Goal: Information Seeking & Learning: Learn about a topic

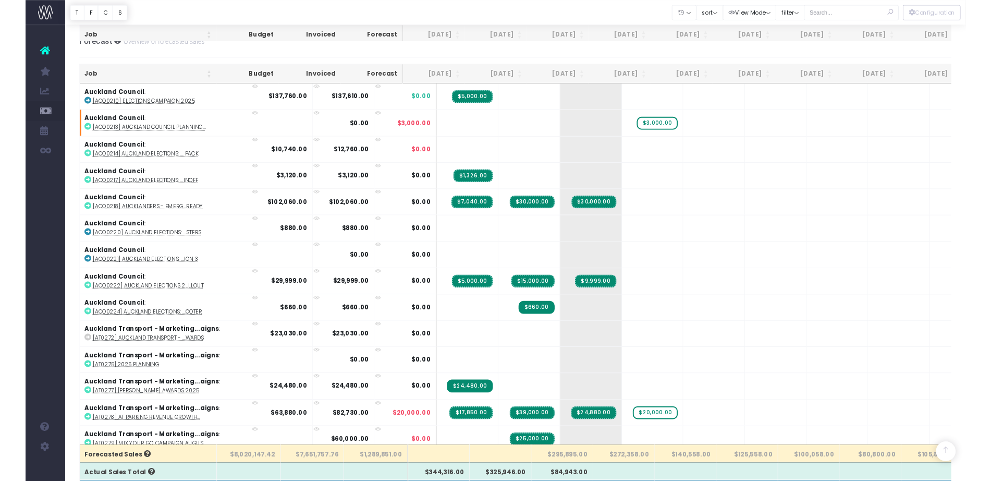
scroll to position [250, 0]
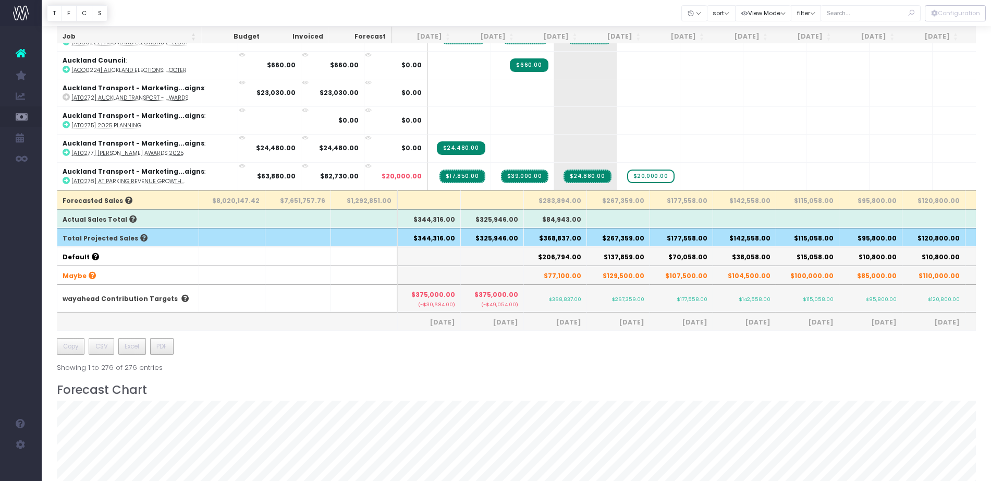
scroll to position [139, 0]
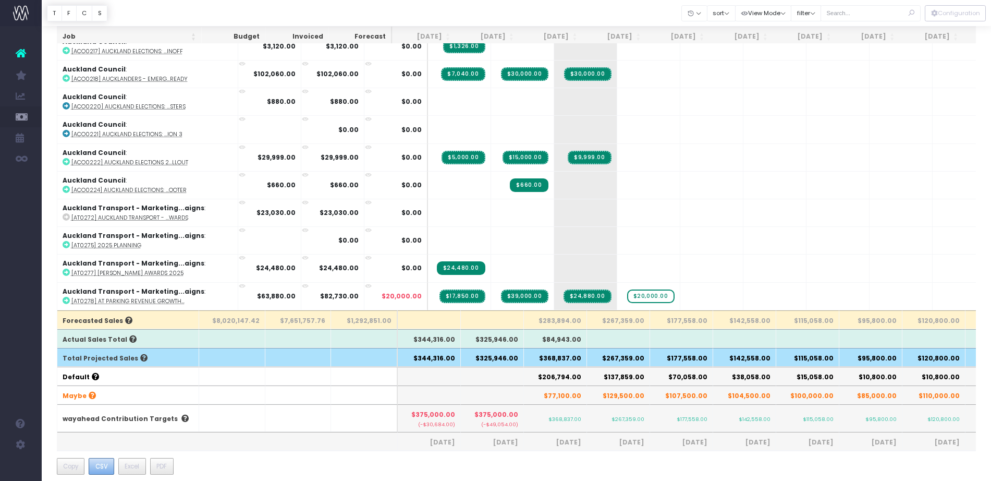
click at [104, 461] on span "CSV" at bounding box center [101, 465] width 13 height 9
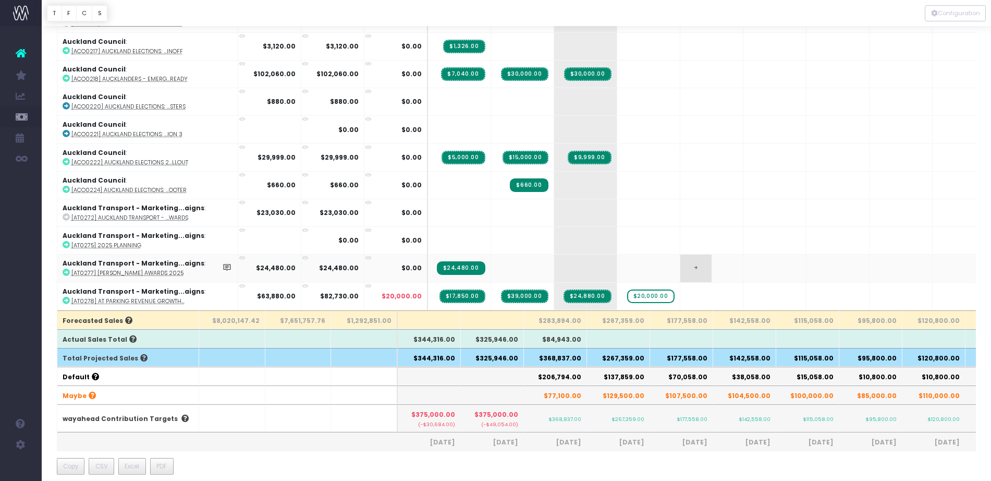
scroll to position [0, 0]
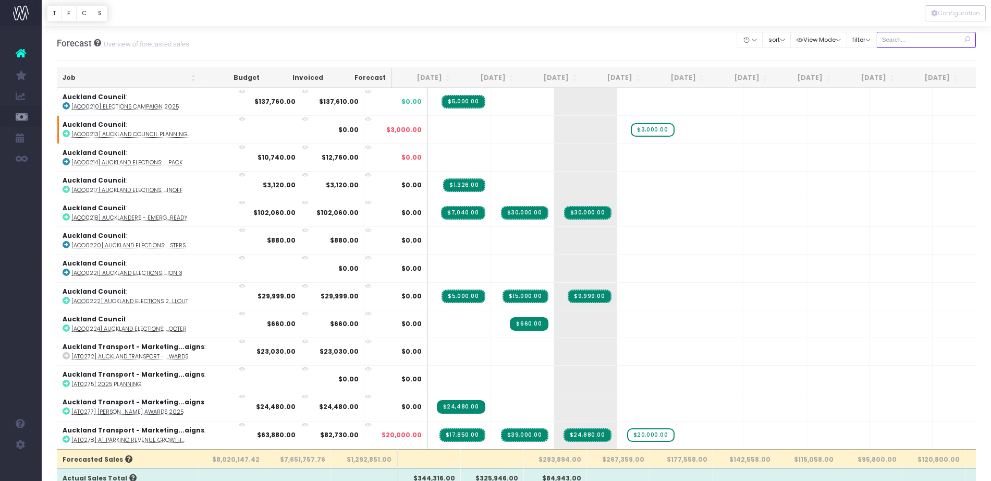
click at [906, 40] on input "text" at bounding box center [926, 40] width 100 height 16
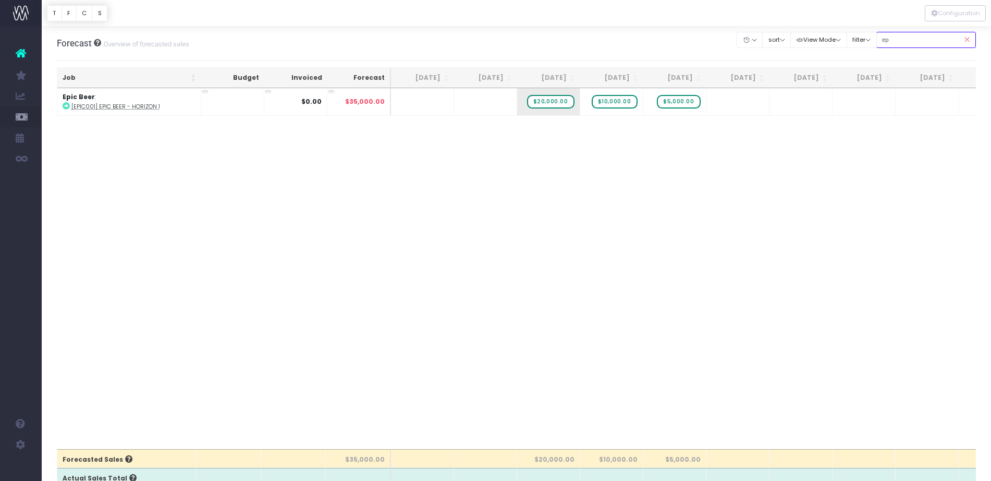
type input "e"
type input "co-op"
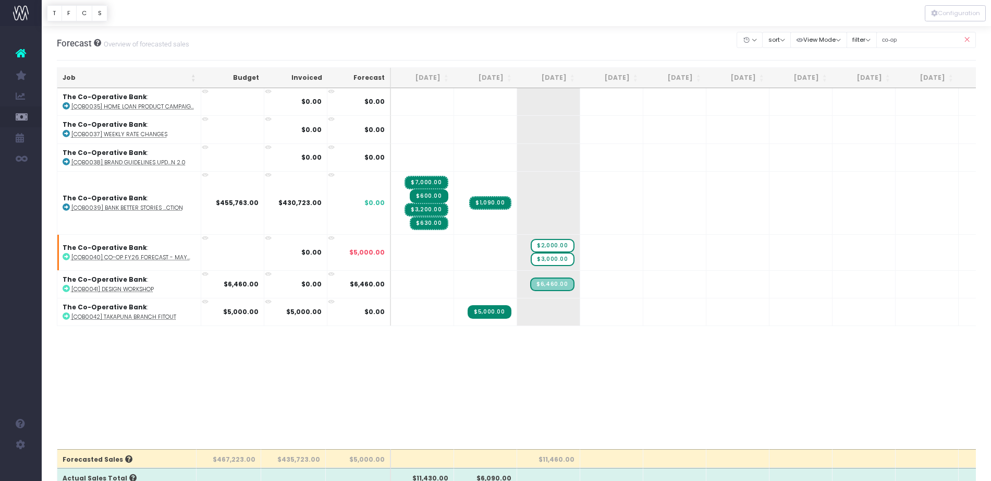
click at [968, 41] on icon at bounding box center [966, 39] width 18 height 21
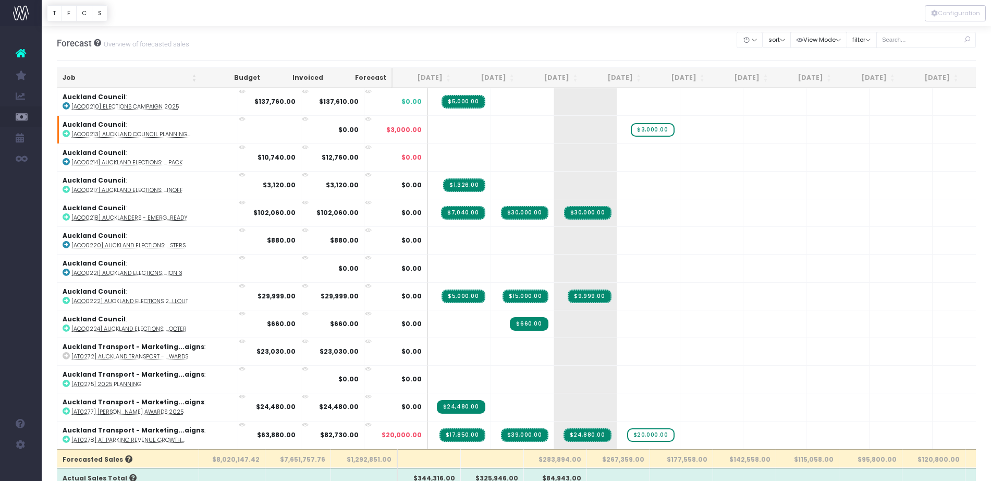
click at [291, 44] on div "Forecast Overview of forecasted sales Clear Filters Hide Jun 2025 Jul 2025 Aug …" at bounding box center [516, 43] width 919 height 34
click at [277, 39] on div "Forecast Overview of forecasted sales Clear Filters Hide Jun 2025 Jul 2025 Aug …" at bounding box center [516, 43] width 919 height 34
click at [906, 41] on input "text" at bounding box center [926, 40] width 100 height 16
type input "epic"
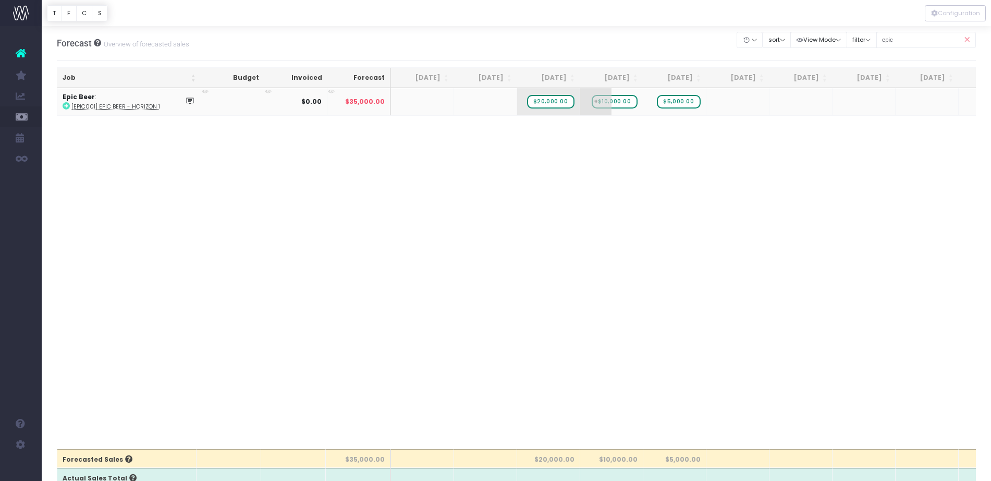
click at [618, 102] on span "$10,000.00" at bounding box center [615, 102] width 46 height 14
type input "20000"
click at [677, 103] on span "$5,000.00" at bounding box center [678, 102] width 43 height 14
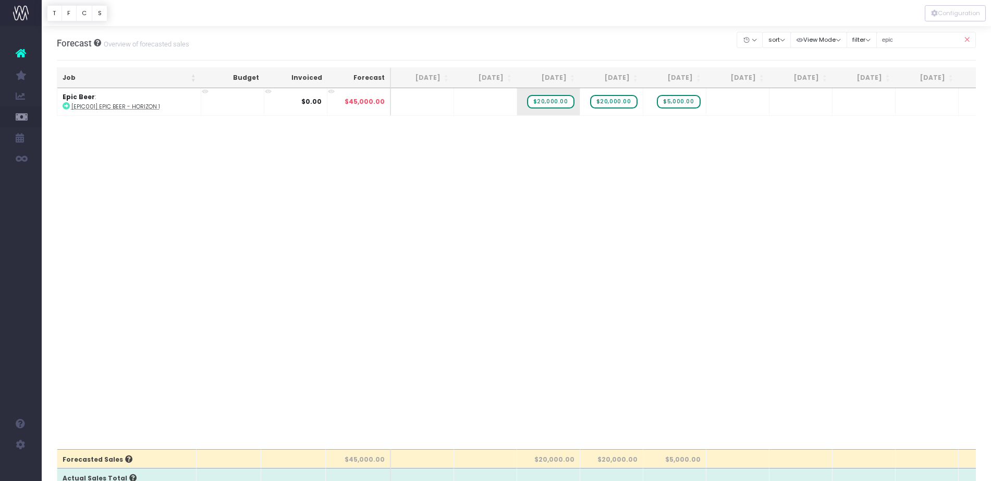
click at [678, 162] on div "Job Budget Invoiced Forecast Jun 25 Jul 25 Aug 25 Sep 25 Oct 25 Nov 25 Dec 25 J…" at bounding box center [516, 268] width 919 height 361
drag, startPoint x: 687, startPoint y: 100, endPoint x: 728, endPoint y: 102, distance: 40.7
click at [665, 102] on span "+" at bounding box center [658, 101] width 31 height 27
type input "10000"
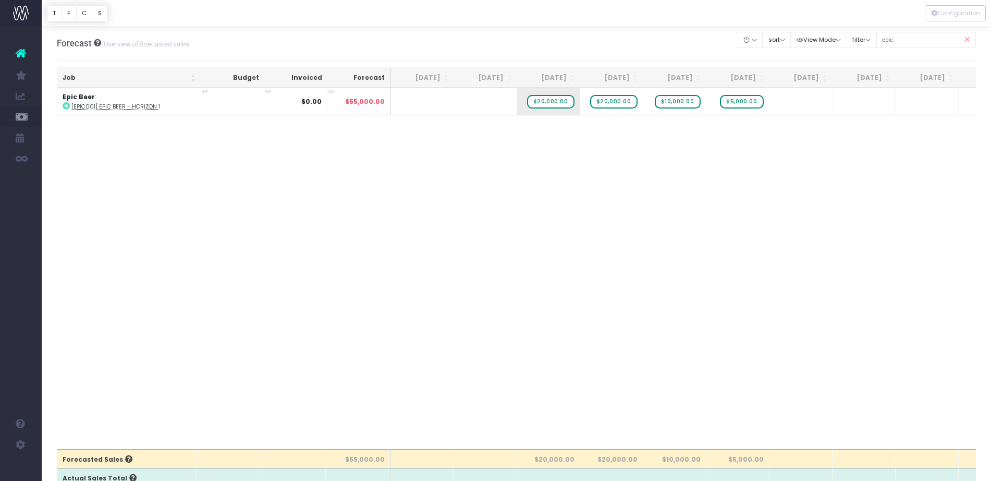
click at [11, 259] on div "Account Warning You are on a paid plan. My Favourites Accruals & Deferrals Staf…" at bounding box center [21, 253] width 42 height 454
click at [971, 38] on icon at bounding box center [966, 39] width 18 height 21
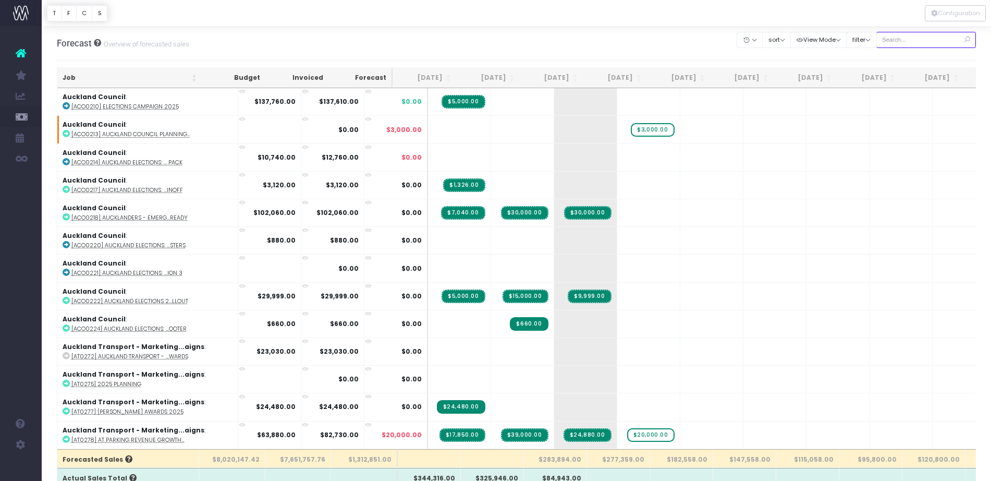
click at [920, 40] on input "text" at bounding box center [926, 40] width 100 height 16
type input "at0279"
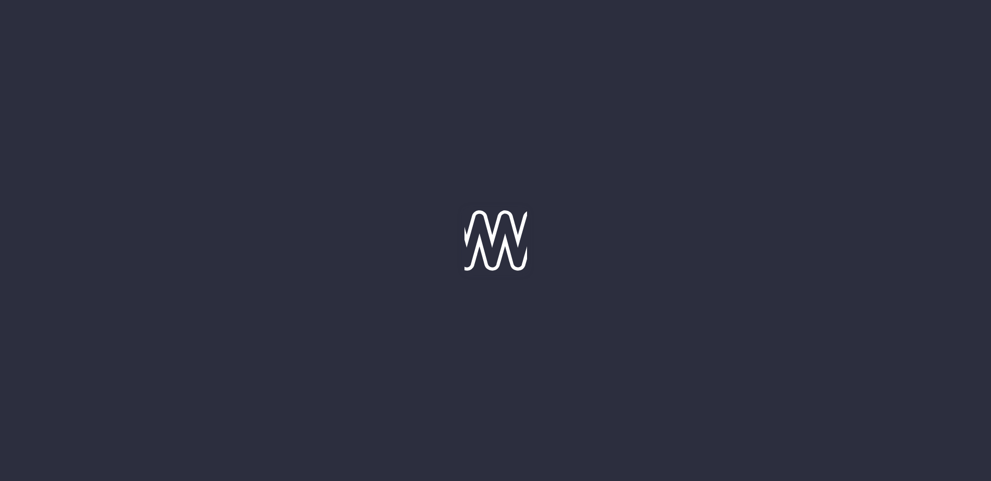
type input "12-08-2025"
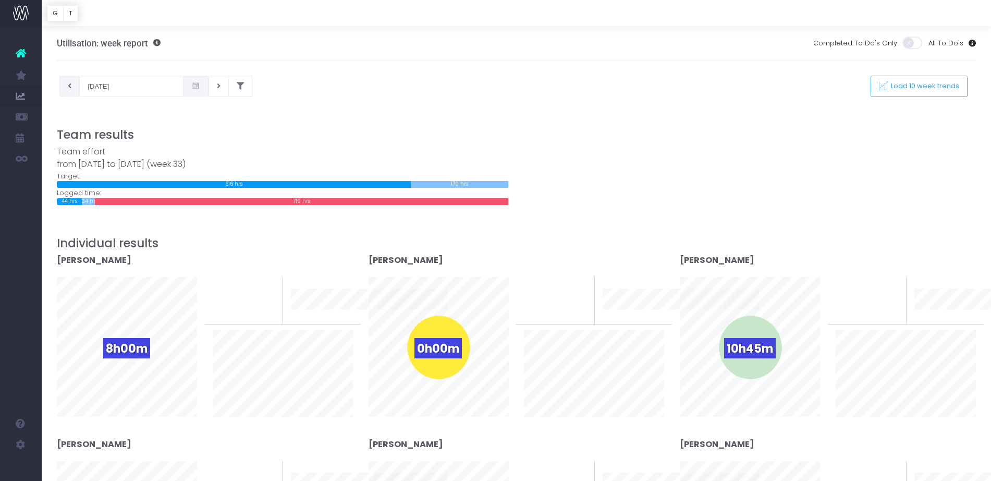
click at [71, 86] on icon at bounding box center [70, 86] width 4 height 0
type input "05-08-2025"
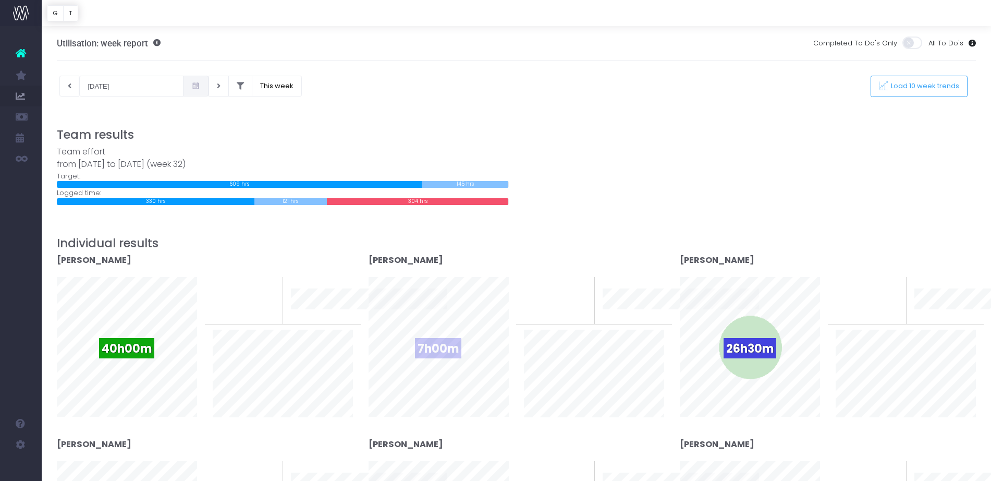
click at [469, 346] on div "7h00m" at bounding box center [439, 347] width 64 height 64
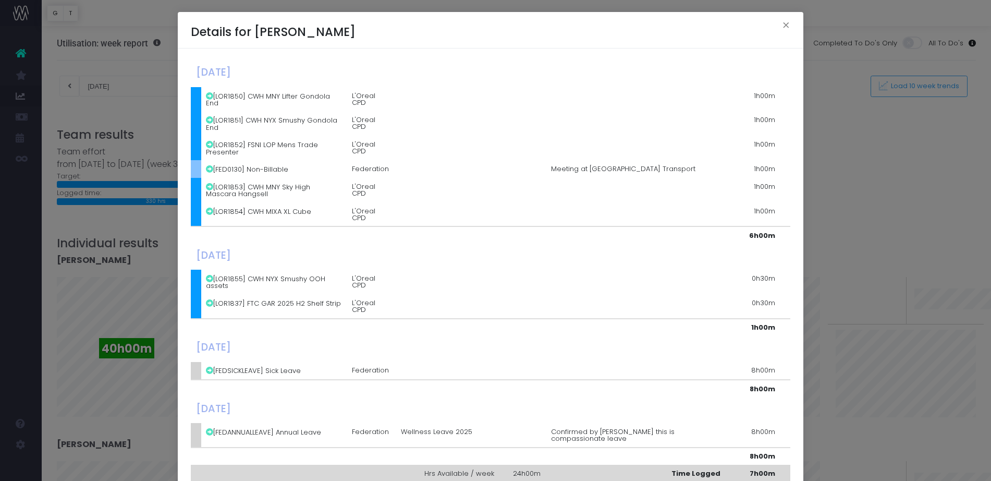
scroll to position [68, 0]
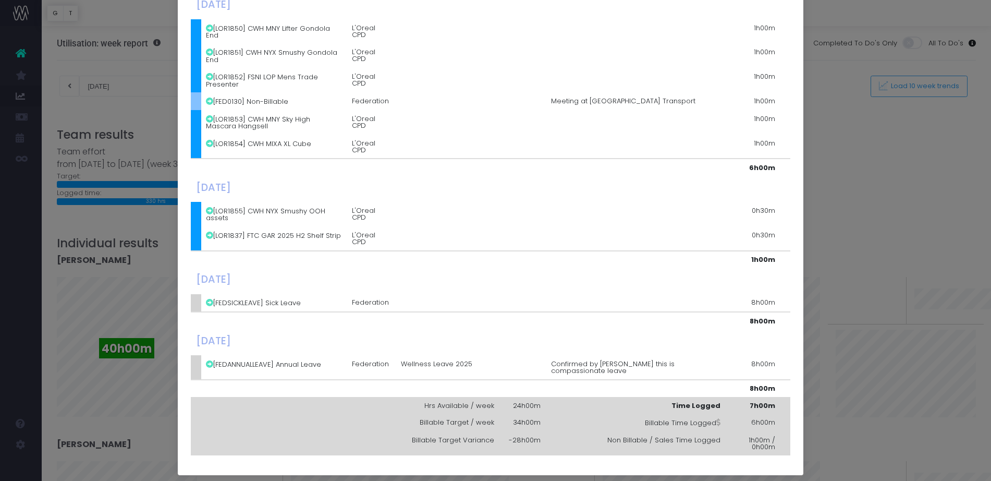
click at [901, 219] on div "Details for Bernie Siolo × Monday, August 04th 2025 [LOR1850] CWH MNY Lifter Go…" at bounding box center [495, 240] width 991 height 481
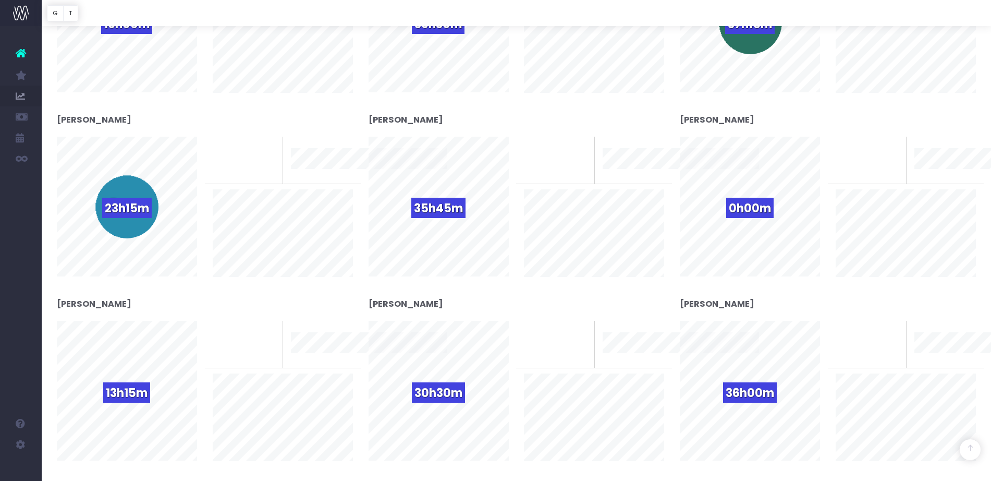
scroll to position [700, 0]
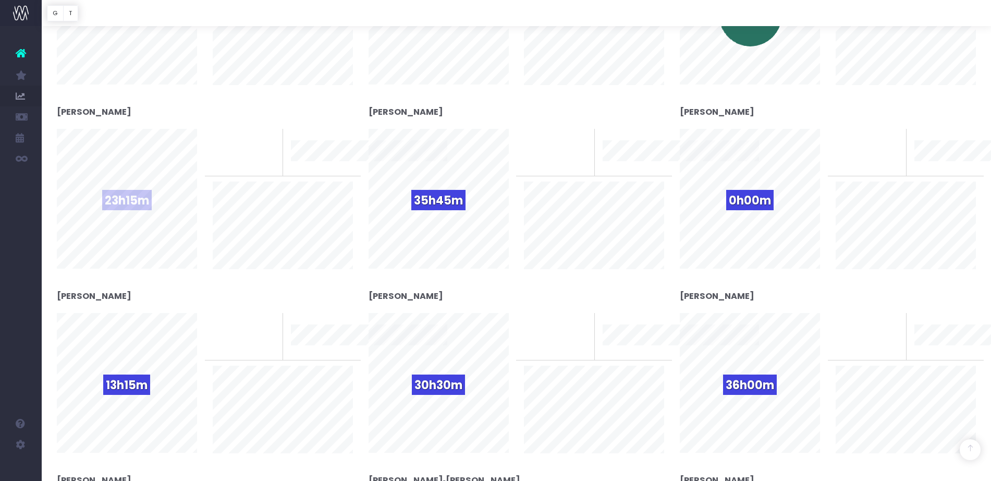
click at [132, 214] on div "23h15m" at bounding box center [127, 199] width 64 height 64
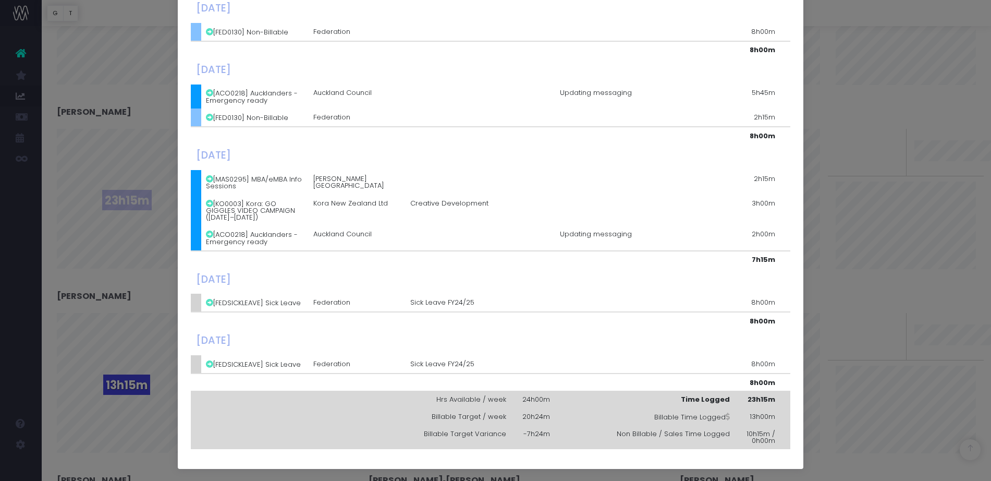
scroll to position [0, 0]
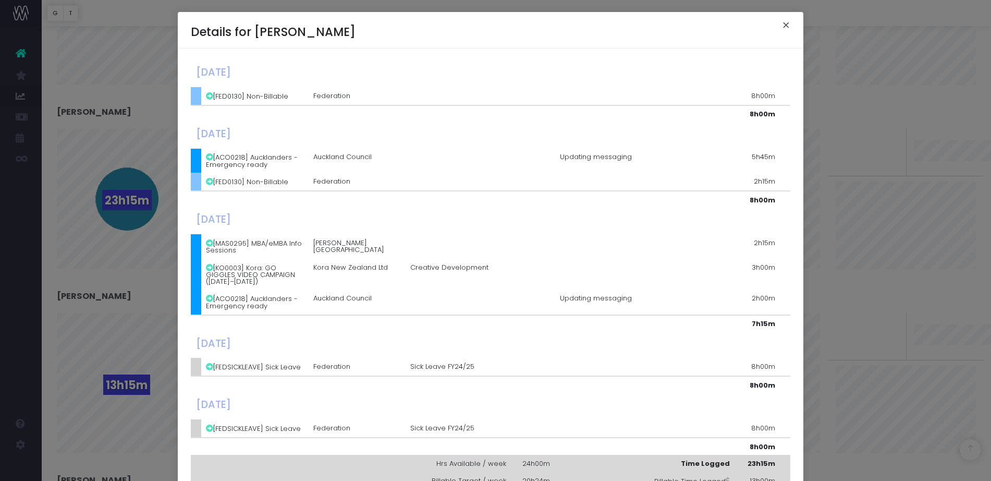
click at [781, 31] on button "×" at bounding box center [786, 26] width 22 height 17
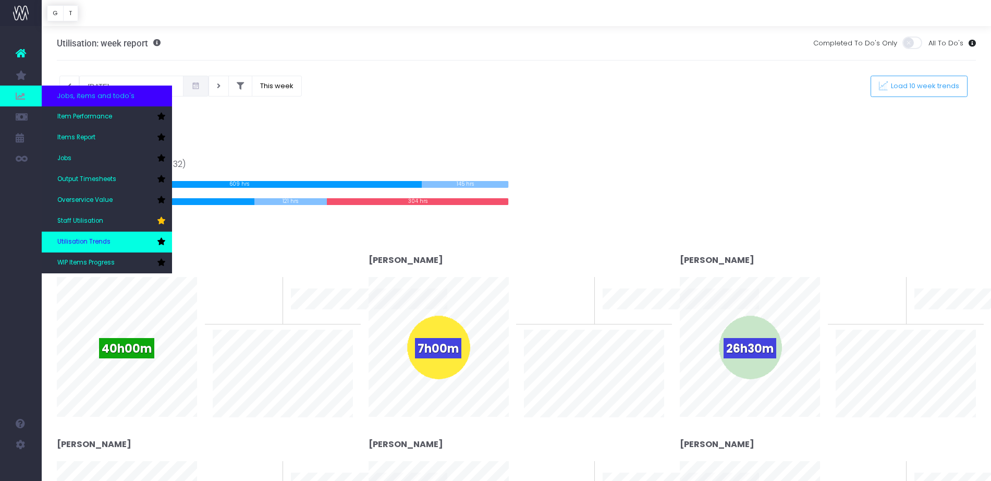
click at [80, 236] on link "Utilisation Trends" at bounding box center [107, 241] width 130 height 21
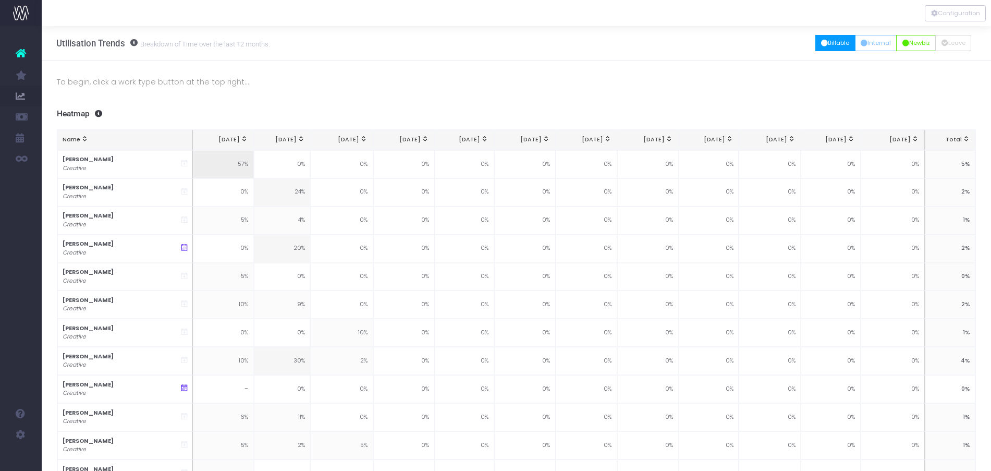
click at [827, 48] on button "Billable" at bounding box center [835, 43] width 40 height 16
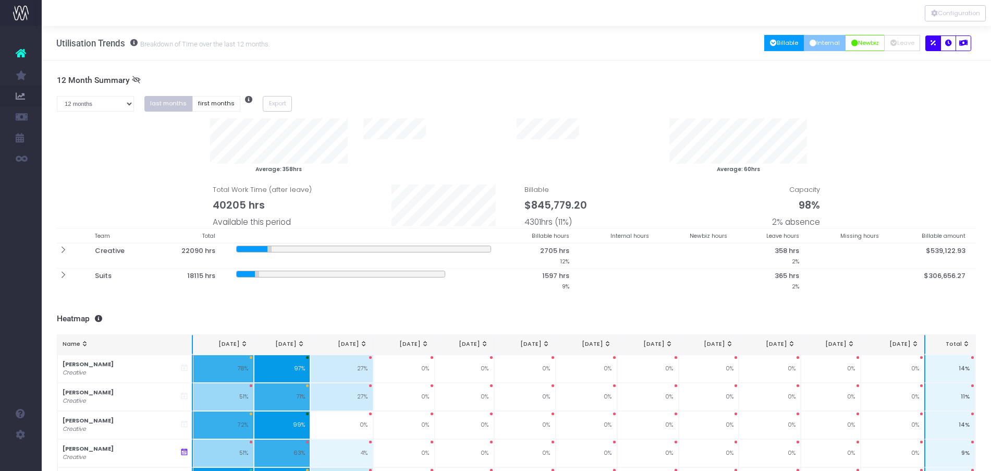
click at [809, 43] on icon "button" at bounding box center [812, 43] width 7 height 0
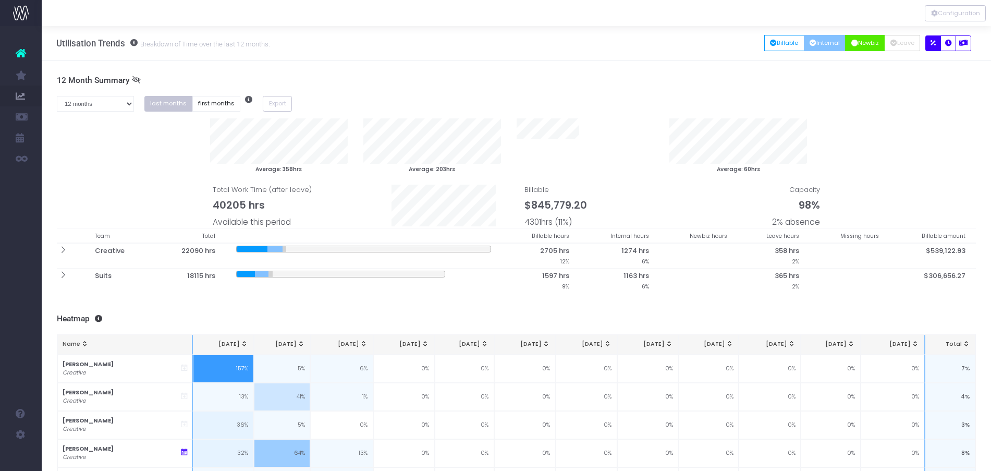
click at [851, 43] on icon "button" at bounding box center [854, 43] width 7 height 0
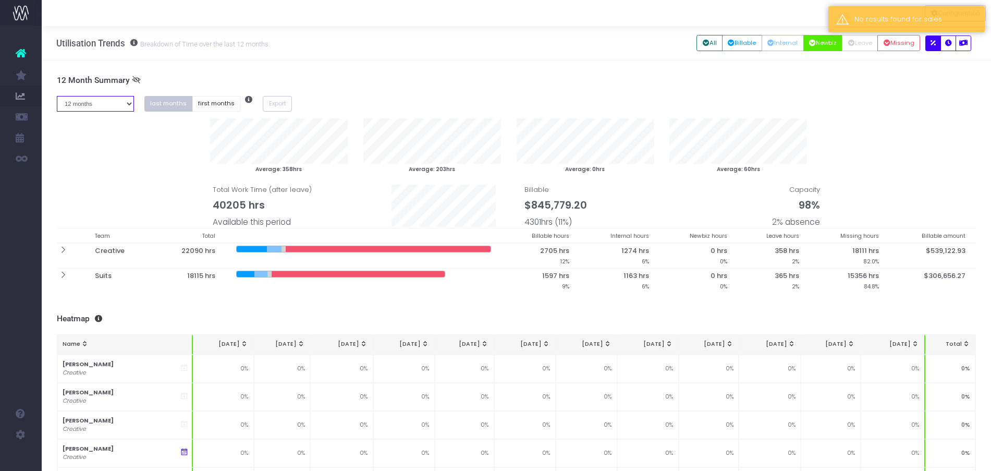
click at [99, 109] on select "1 month 2 months 3 months 4 months 5 months 6 months 7 months 8 months 9 months…" at bounding box center [95, 104] width 77 height 16
select select "two"
click at [57, 96] on select "1 month 2 months 3 months 4 months 5 months 6 months 7 months 8 months 9 months…" at bounding box center [95, 104] width 77 height 16
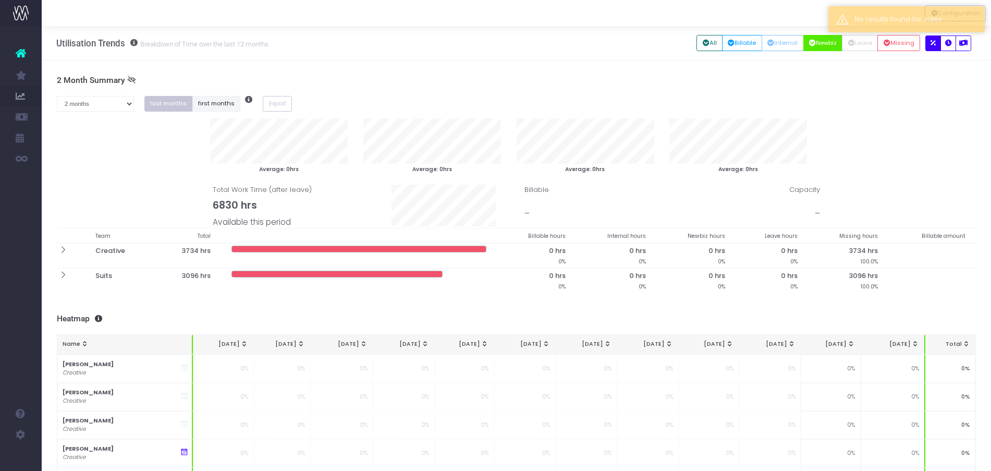
click at [201, 108] on button "first months" at bounding box center [216, 104] width 48 height 16
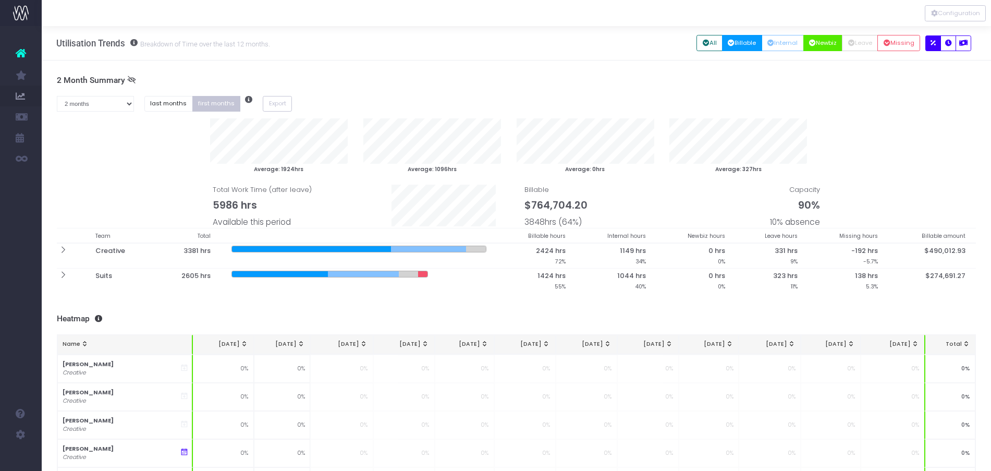
click at [738, 43] on button "Billable" at bounding box center [742, 43] width 40 height 16
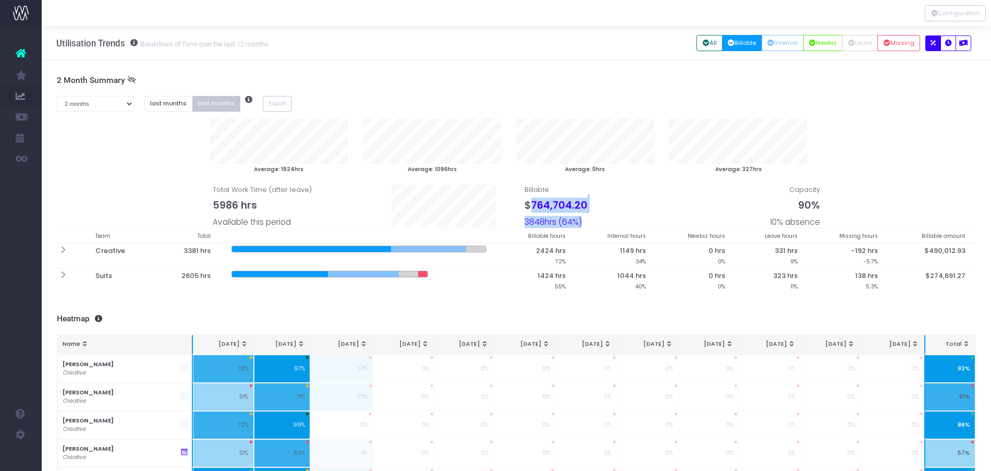
drag, startPoint x: 589, startPoint y: 206, endPoint x: 532, endPoint y: 204, distance: 57.9
click at [532, 204] on div "Billable $764,704.20 3848hrs (64%)" at bounding box center [594, 201] width 156 height 54
click at [427, 274] on div at bounding box center [422, 274] width 9 height 6
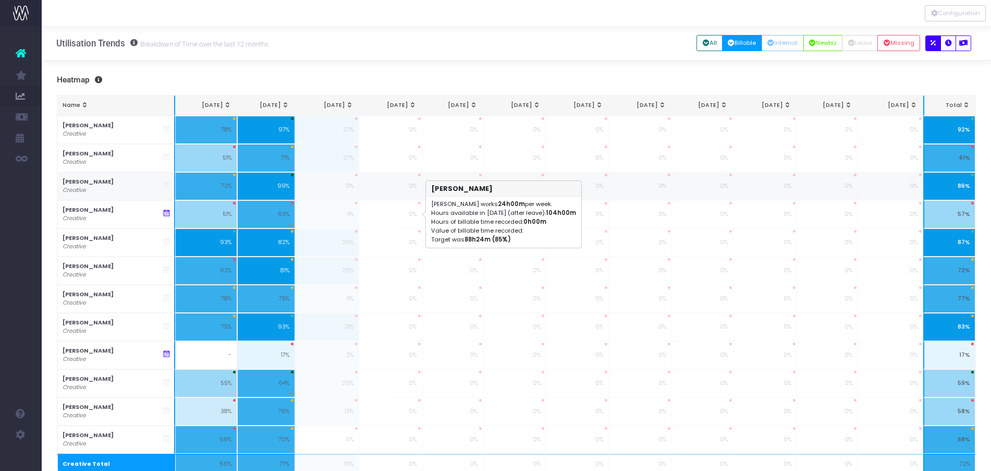
scroll to position [125, 0]
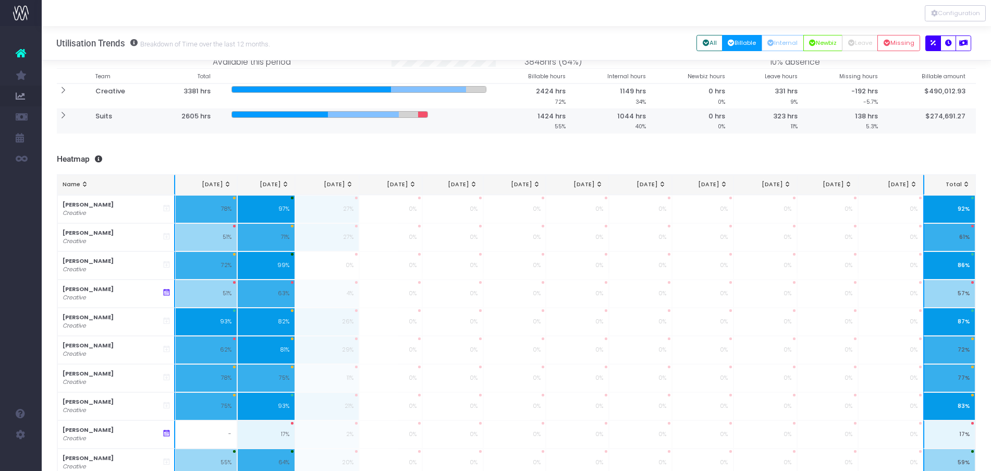
click at [65, 113] on icon at bounding box center [62, 115] width 9 height 9
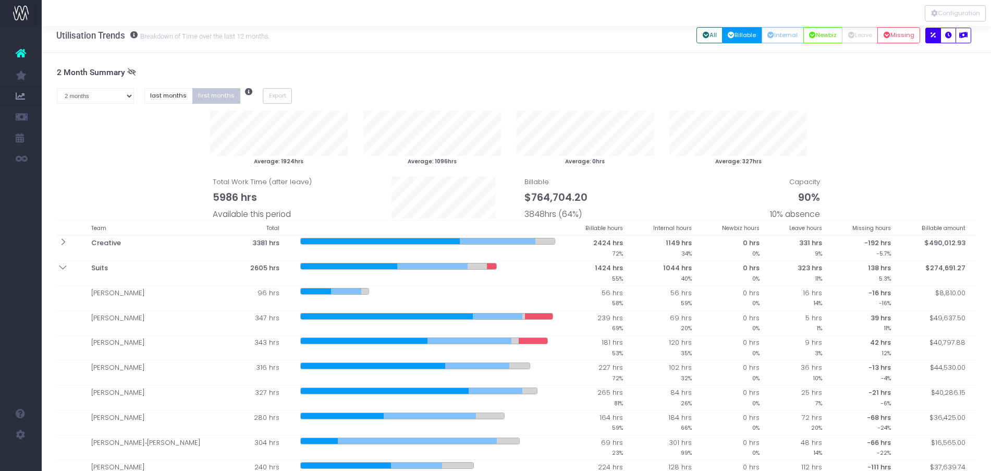
scroll to position [0, 0]
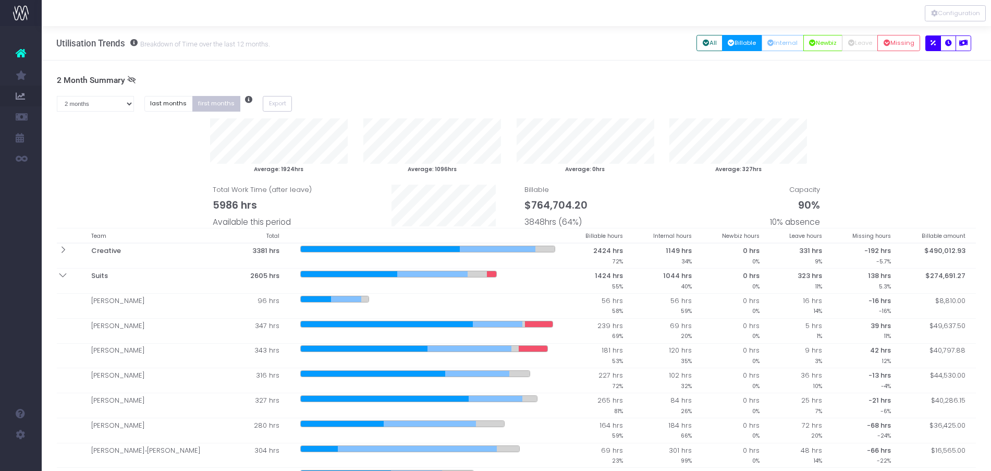
click at [544, 207] on span "$764,704.20" at bounding box center [555, 205] width 63 height 15
copy span "764,704.20"
click at [59, 277] on icon at bounding box center [62, 274] width 9 height 9
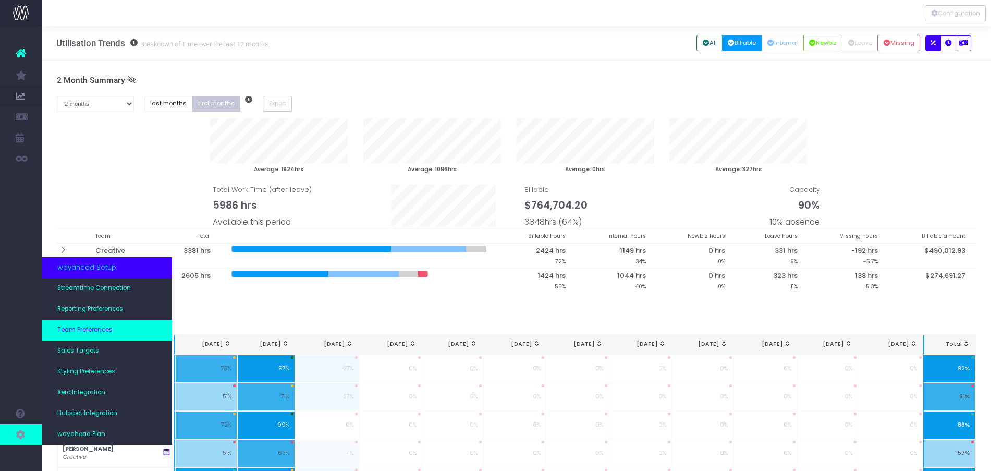
click at [102, 330] on span "Team Preferences" at bounding box center [84, 329] width 55 height 9
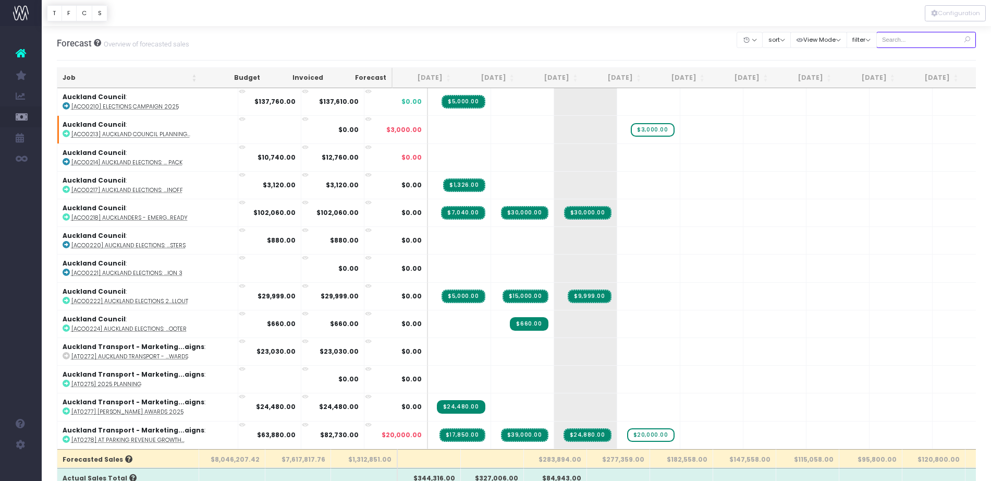
click at [928, 38] on input "text" at bounding box center [926, 40] width 100 height 16
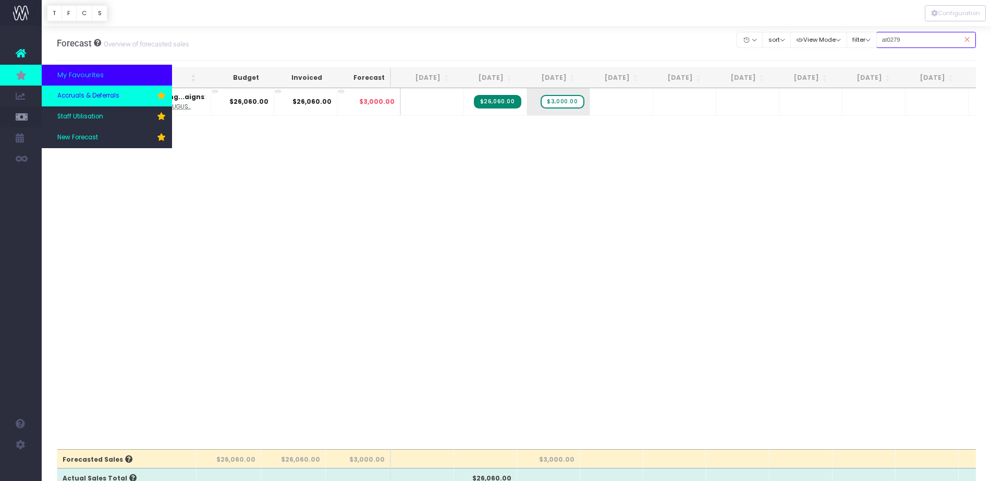
type input "at0279"
click at [81, 90] on link "Accruals & Deferrals" at bounding box center [107, 95] width 130 height 21
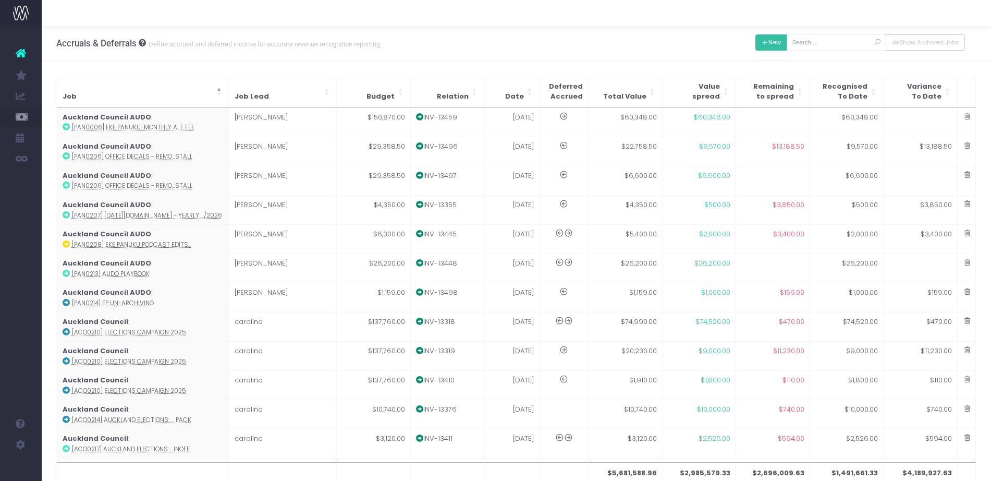
click at [758, 48] on button "New" at bounding box center [771, 42] width 32 height 16
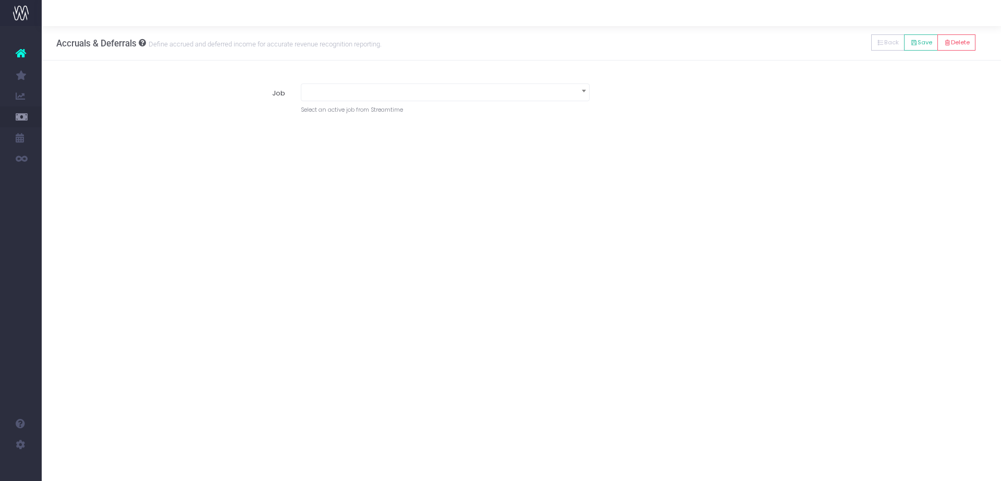
click at [483, 89] on span at bounding box center [445, 91] width 288 height 15
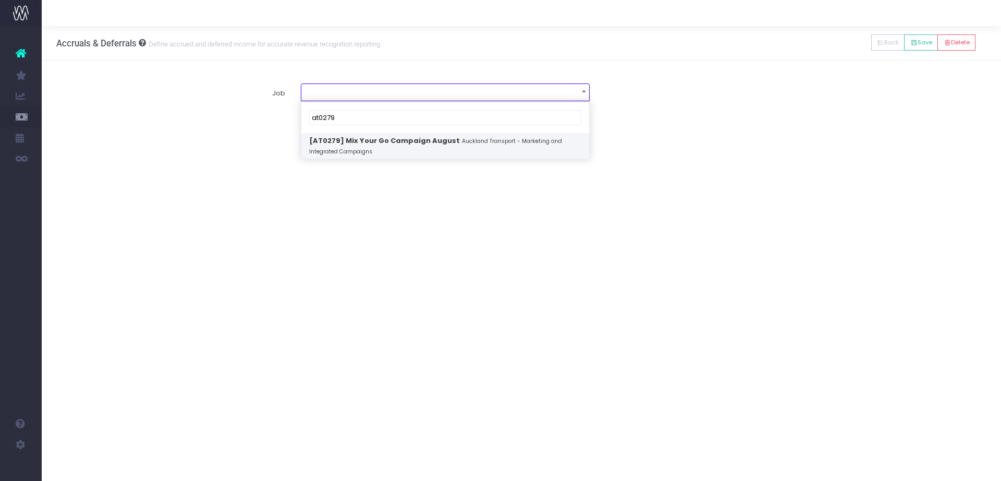
type input "at0279"
select select "1866958"
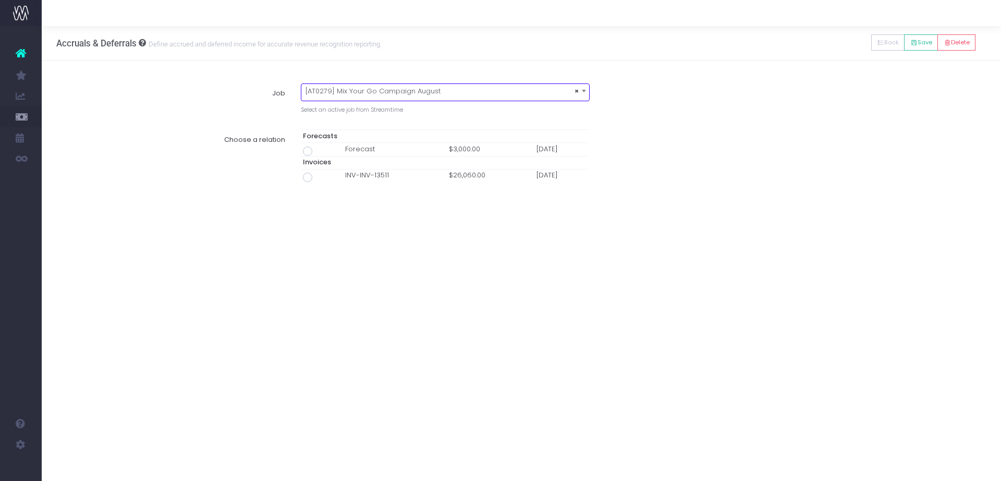
click at [304, 179] on span at bounding box center [307, 177] width 9 height 9
click at [318, 179] on input "radio" at bounding box center [321, 175] width 7 height 7
type input "Invoice INV-INV-13511 / [DATE] / $26,060.00"
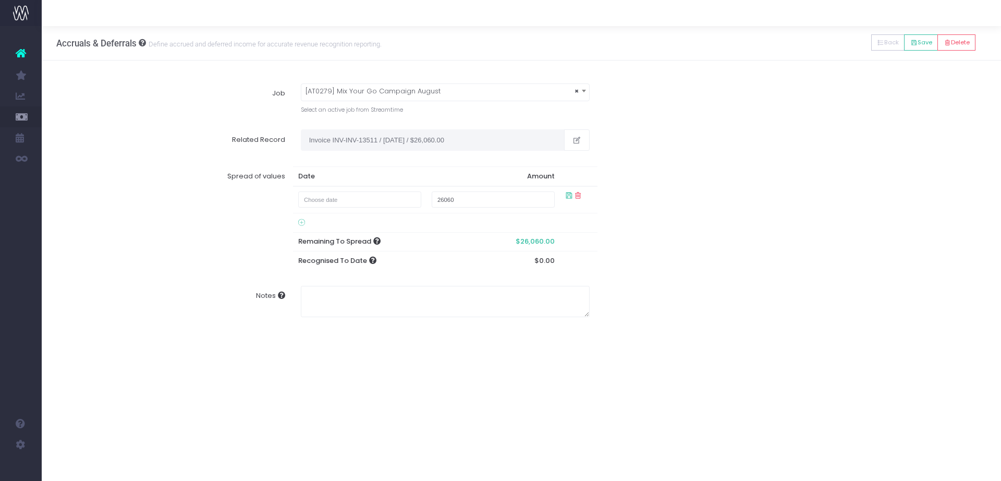
click at [368, 207] on td at bounding box center [359, 199] width 133 height 27
click at [373, 202] on input "text" at bounding box center [359, 199] width 123 height 16
click at [391, 247] on td "31" at bounding box center [385, 252] width 18 height 16
type input "[DATE]"
type input "24590"
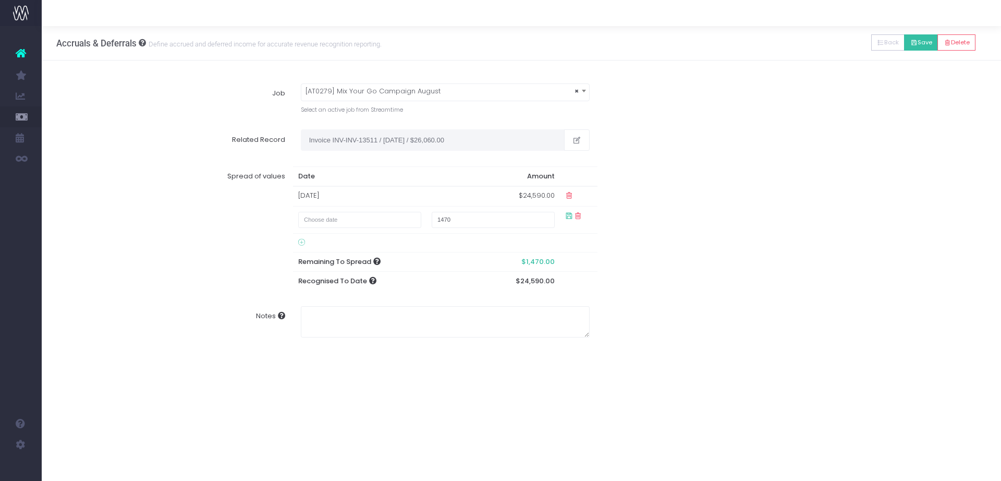
click at [910, 43] on icon at bounding box center [913, 43] width 7 height 0
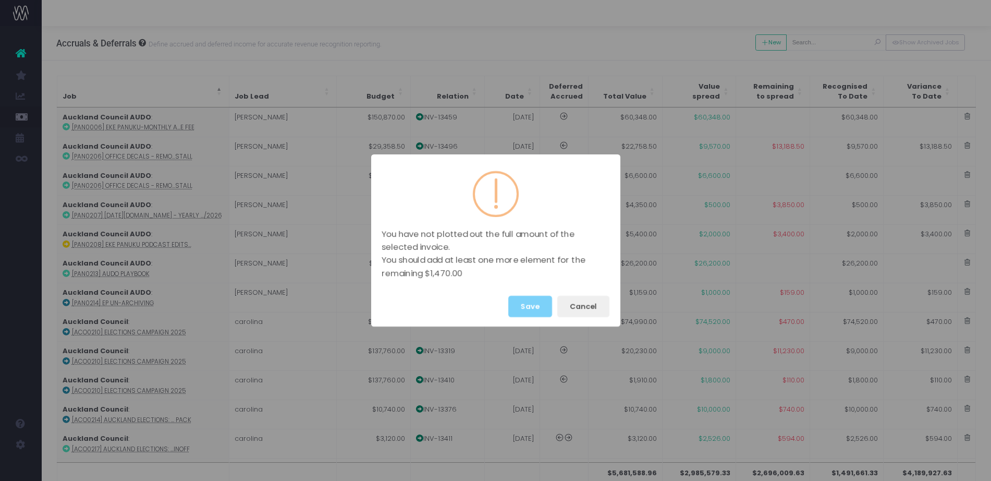
click at [529, 317] on div "Save Cancel" at bounding box center [495, 306] width 249 height 40
click at [530, 308] on button "Save" at bounding box center [530, 306] width 44 height 21
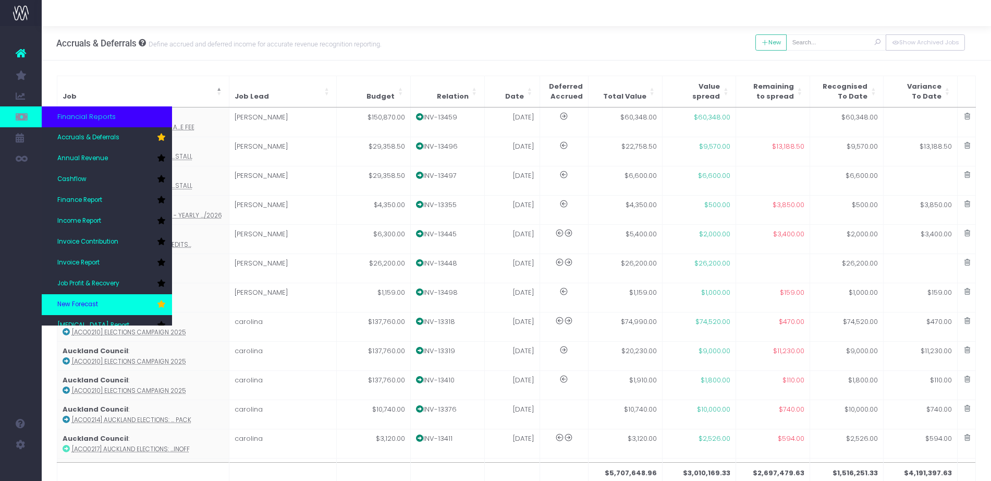
click at [86, 294] on link "New Forecast" at bounding box center [107, 304] width 130 height 21
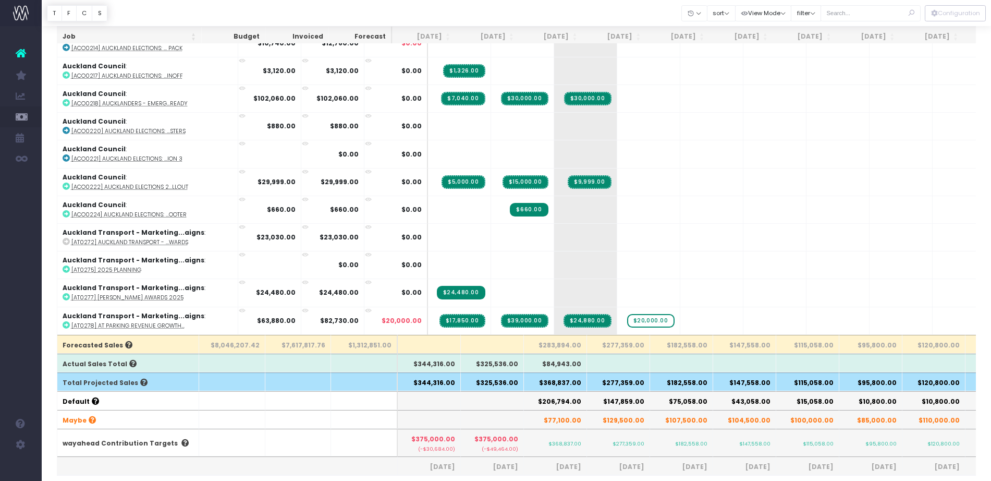
scroll to position [114, 0]
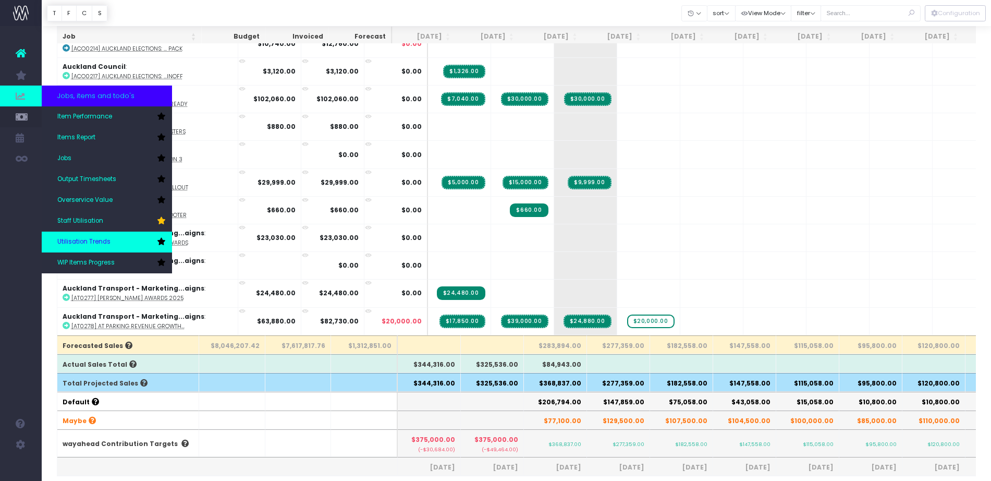
click at [112, 246] on link "Utilisation Trends" at bounding box center [107, 241] width 130 height 21
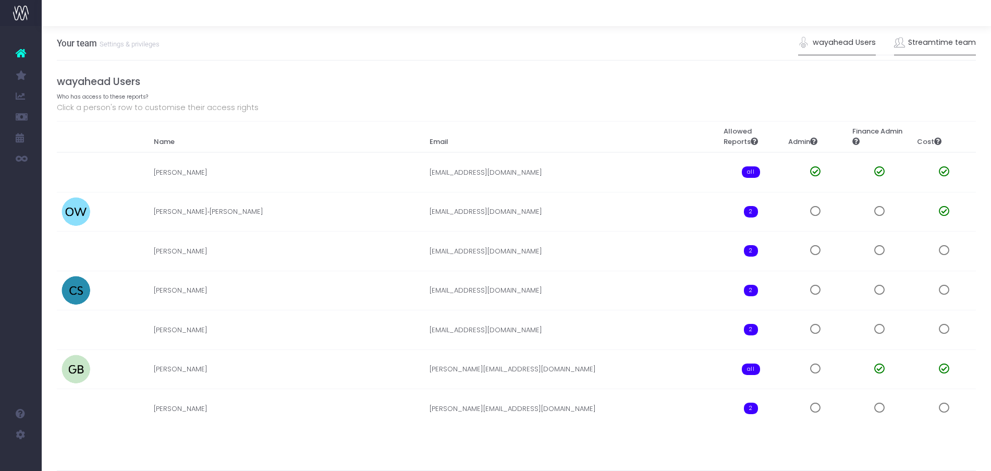
click at [935, 45] on link "Streamtime team" at bounding box center [935, 43] width 82 height 24
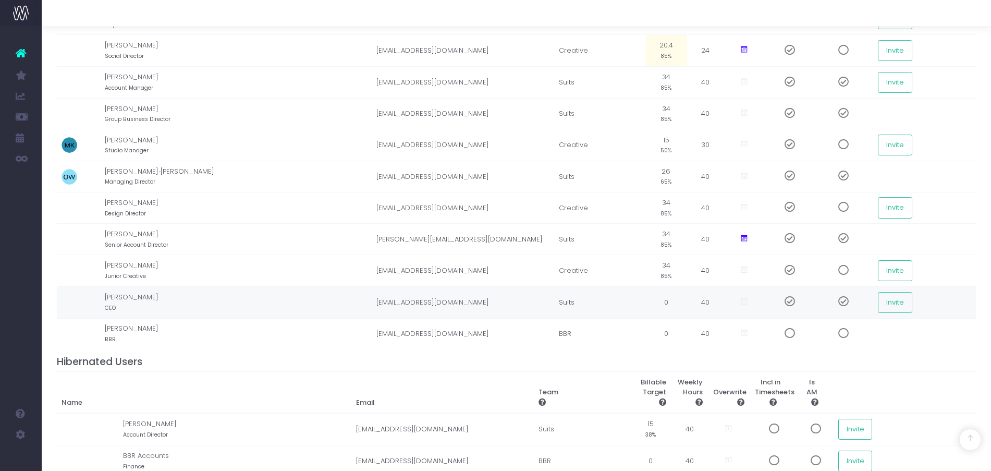
scroll to position [551, 0]
click at [777, 296] on span at bounding box center [786, 300] width 18 height 10
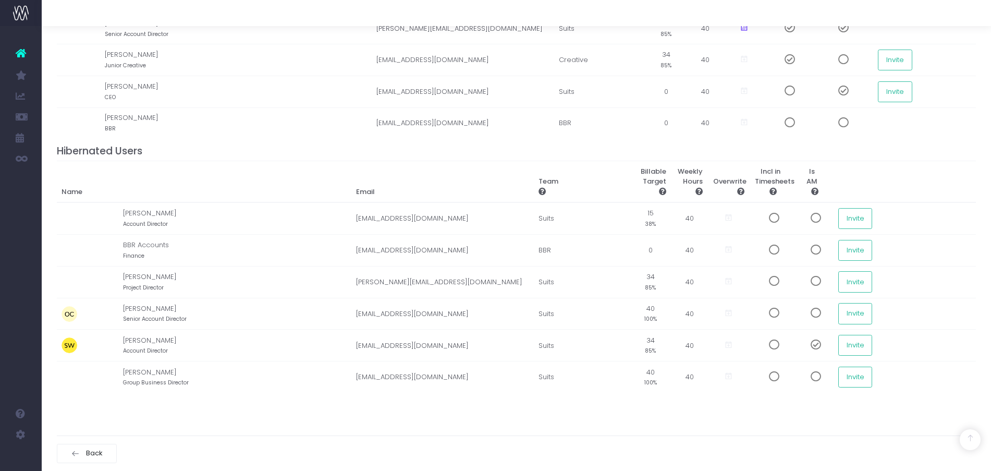
scroll to position [0, 0]
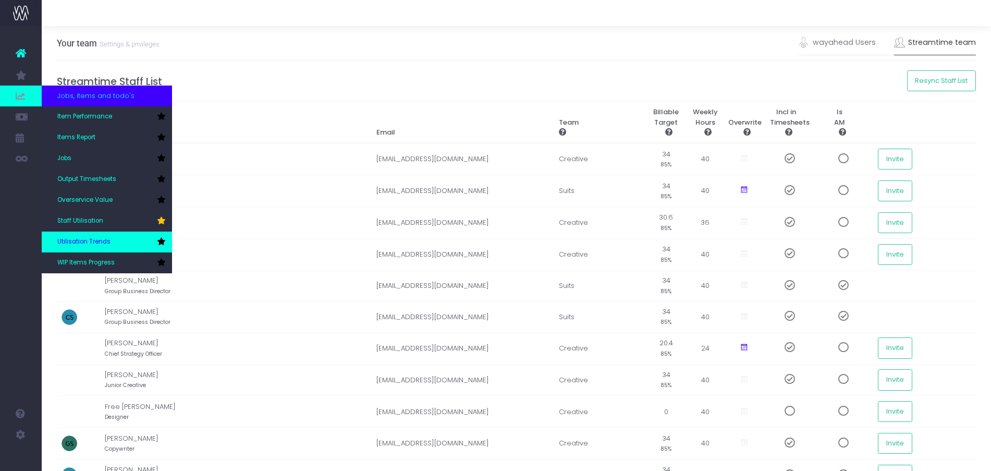
click at [163, 241] on icon at bounding box center [161, 241] width 8 height 7
click at [125, 241] on link "Utilisation Trends" at bounding box center [107, 241] width 130 height 21
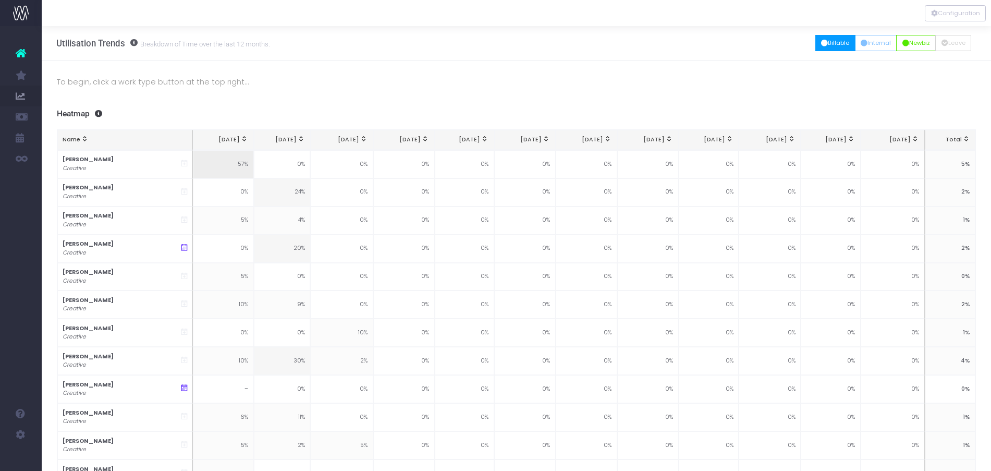
click at [830, 43] on button "Billable" at bounding box center [835, 43] width 40 height 16
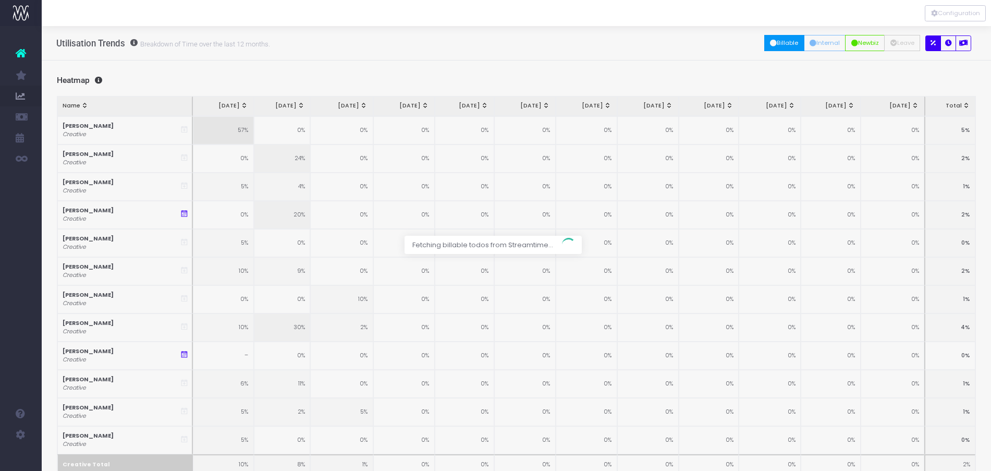
click at [870, 44] on div at bounding box center [495, 235] width 991 height 471
click at [818, 45] on div at bounding box center [495, 235] width 991 height 471
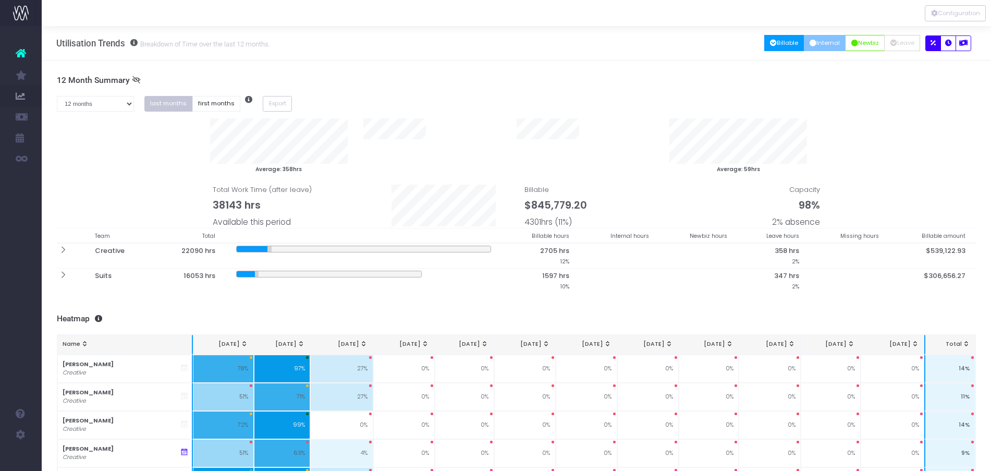
click at [814, 44] on button "Internal" at bounding box center [825, 43] width 42 height 16
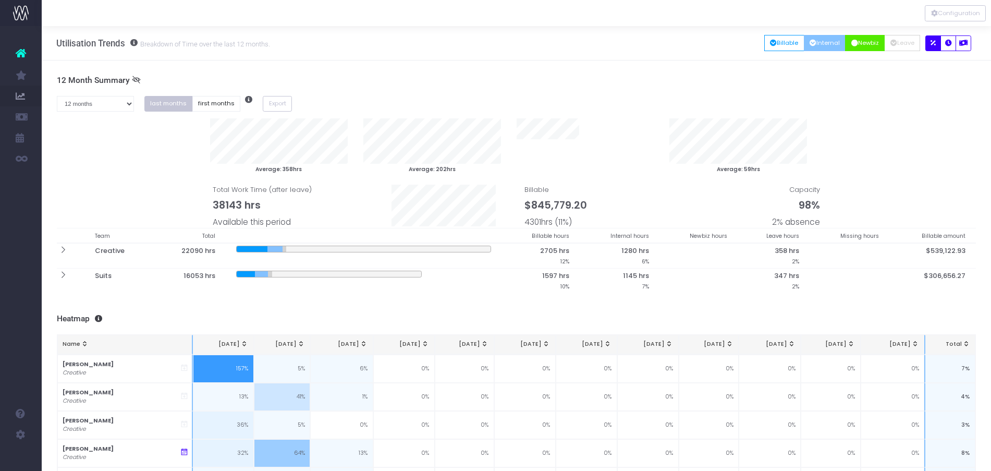
click at [862, 45] on button "Newbiz" at bounding box center [865, 43] width 40 height 16
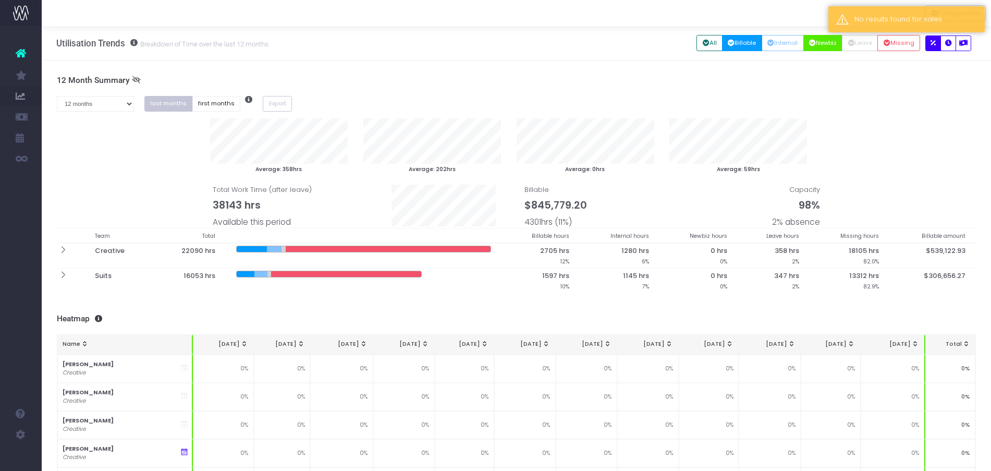
click at [737, 44] on button "Billable" at bounding box center [742, 43] width 40 height 16
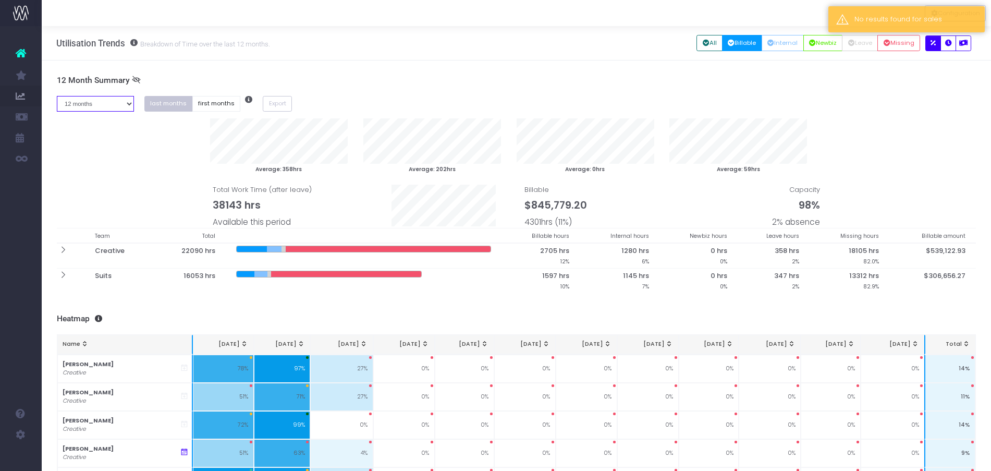
click at [107, 104] on select "1 month 2 months 3 months 4 months 5 months 6 months 7 months 8 months 9 months…" at bounding box center [95, 104] width 77 height 16
click at [57, 96] on select "1 month 2 months 3 months 4 months 5 months 6 months 7 months 8 months 9 months…" at bounding box center [95, 104] width 77 height 16
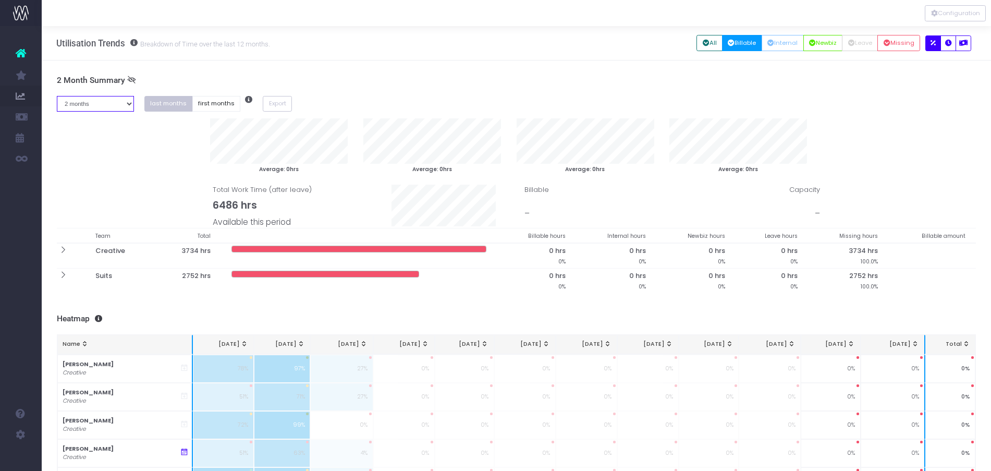
click at [117, 103] on select "1 month 2 months 3 months 4 months 5 months 6 months 7 months 8 months 9 months…" at bounding box center [95, 104] width 77 height 16
click at [57, 96] on select "1 month 2 months 3 months 4 months 5 months 6 months 7 months 8 months 9 months…" at bounding box center [95, 104] width 77 height 16
click at [736, 44] on button "Billable" at bounding box center [742, 43] width 40 height 16
click at [784, 45] on button "Internal" at bounding box center [782, 43] width 42 height 16
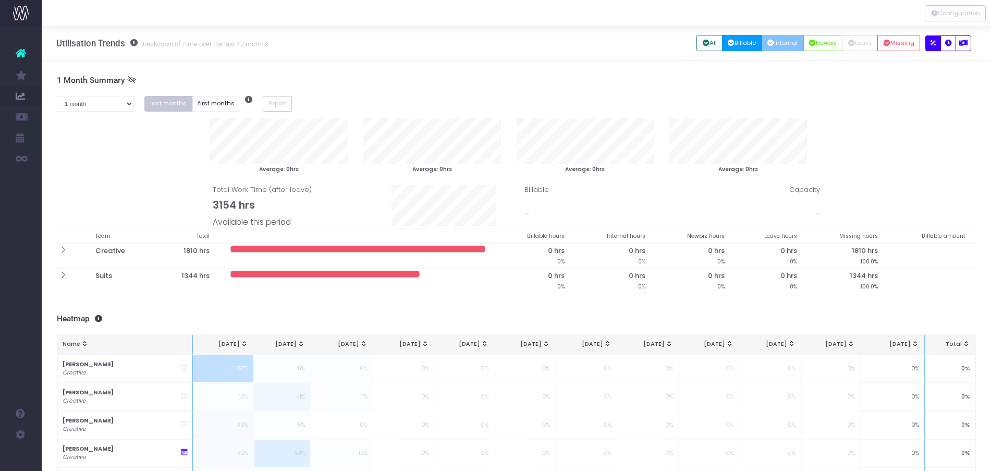
click at [740, 47] on button "Billable" at bounding box center [742, 43] width 40 height 16
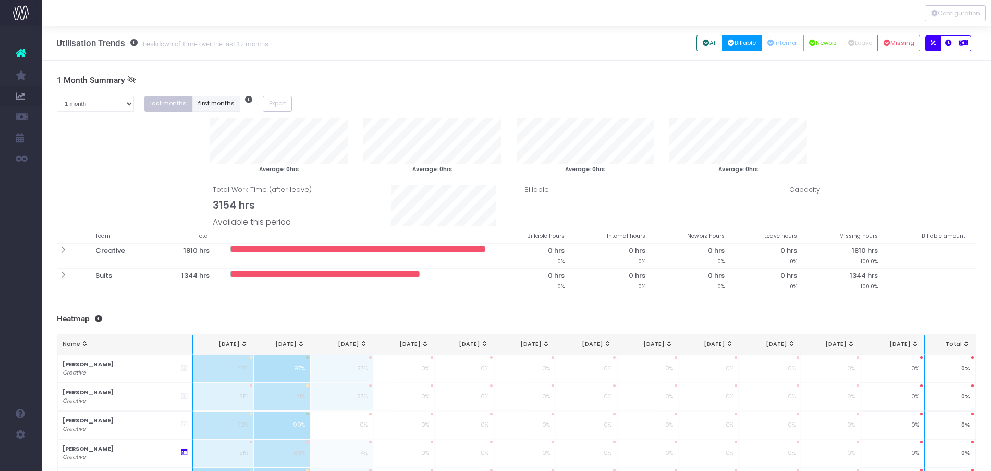
click at [210, 101] on button "first months" at bounding box center [216, 104] width 48 height 16
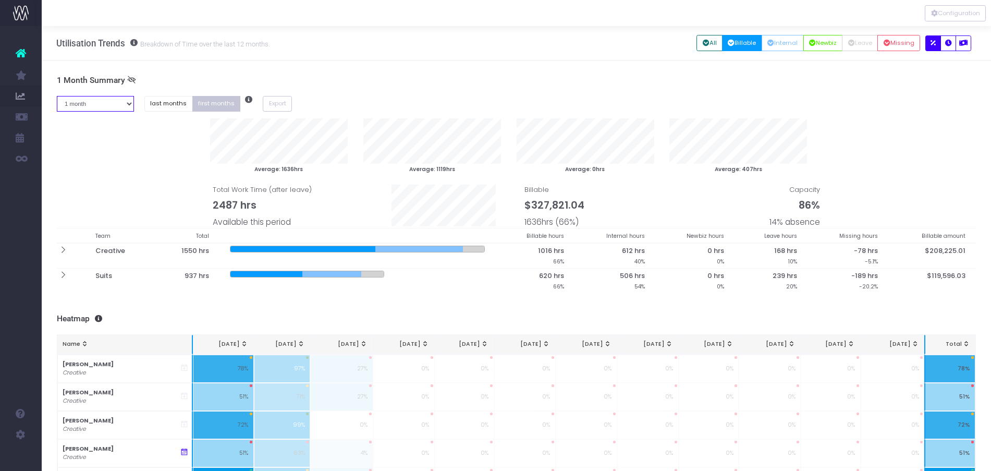
click at [121, 103] on select "1 month 2 months 3 months 4 months 5 months 6 months 7 months 8 months 9 months…" at bounding box center [95, 104] width 77 height 16
click at [57, 96] on select "1 month 2 months 3 months 4 months 5 months 6 months 7 months 8 months 9 months…" at bounding box center [95, 104] width 77 height 16
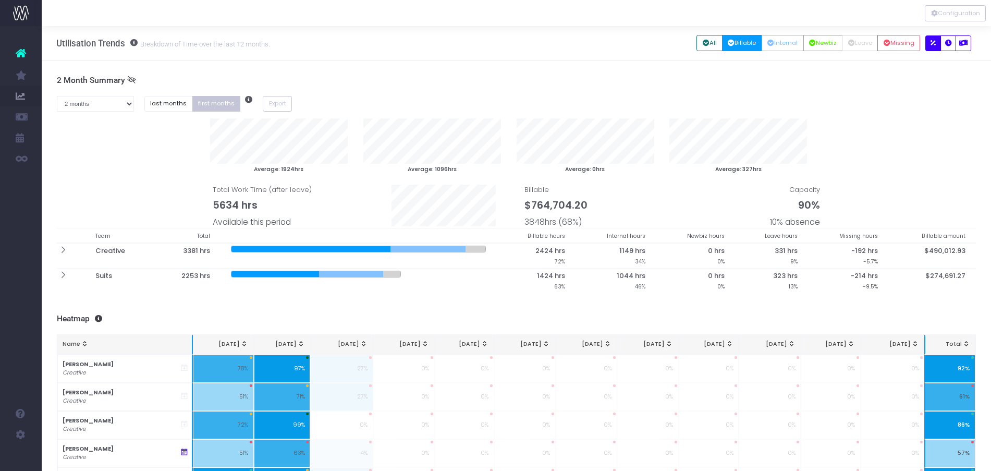
click at [573, 224] on span "3848hrs (68%)" at bounding box center [552, 222] width 57 height 12
click at [560, 224] on span "3848hrs (68%)" at bounding box center [552, 222] width 57 height 12
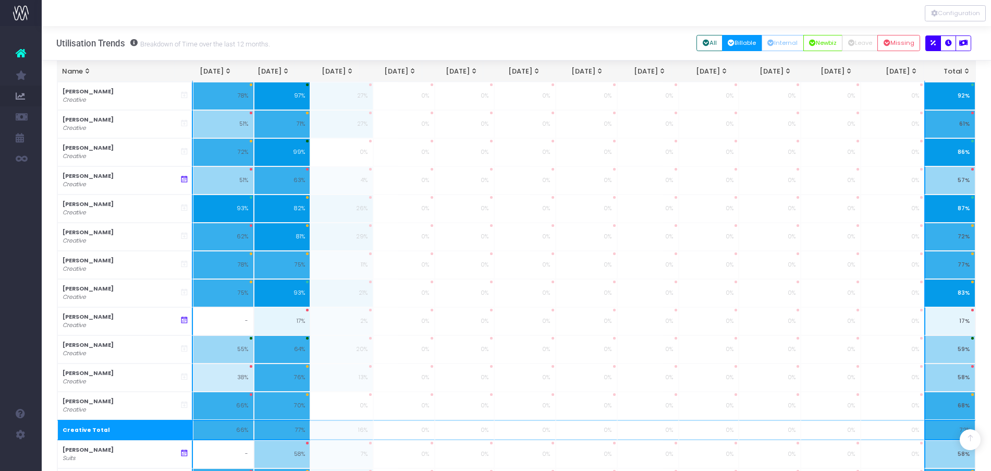
scroll to position [512, 0]
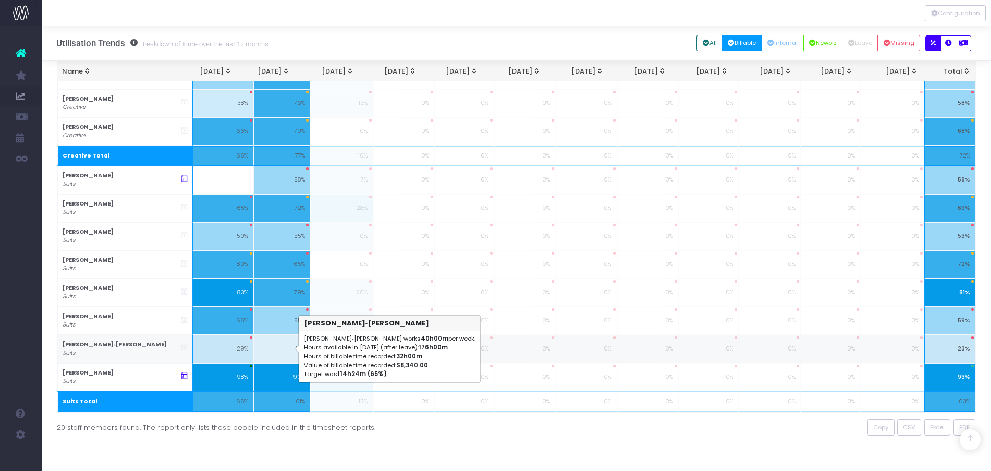
click at [268, 351] on td "18%" at bounding box center [282, 349] width 57 height 28
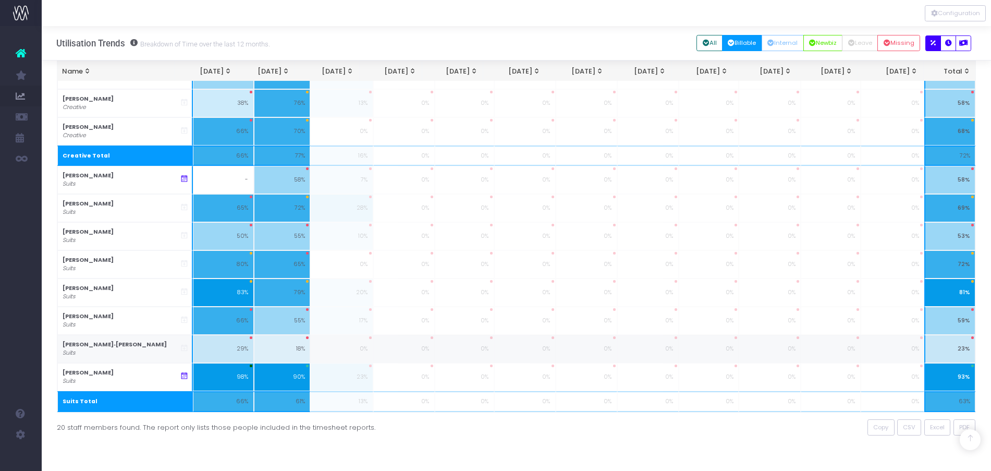
click at [115, 347] on strong "[PERSON_NAME]‑[PERSON_NAME]" at bounding box center [115, 344] width 104 height 8
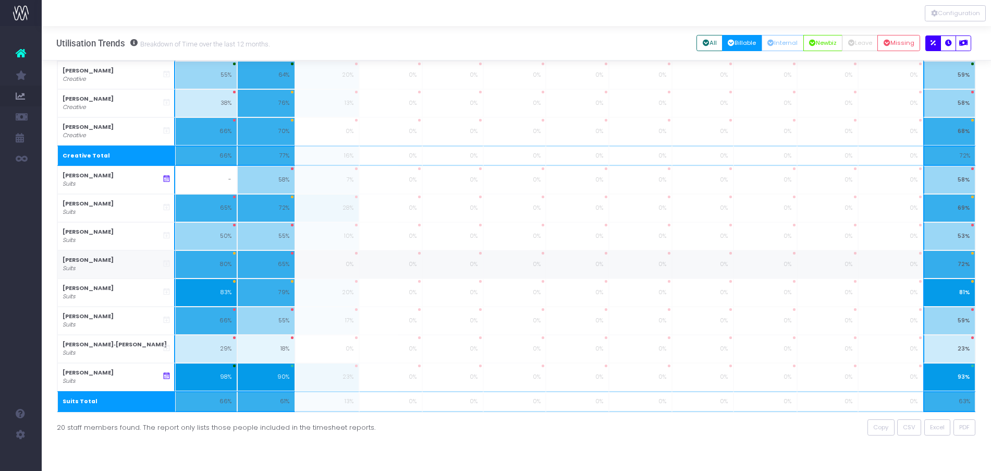
scroll to position [0, 0]
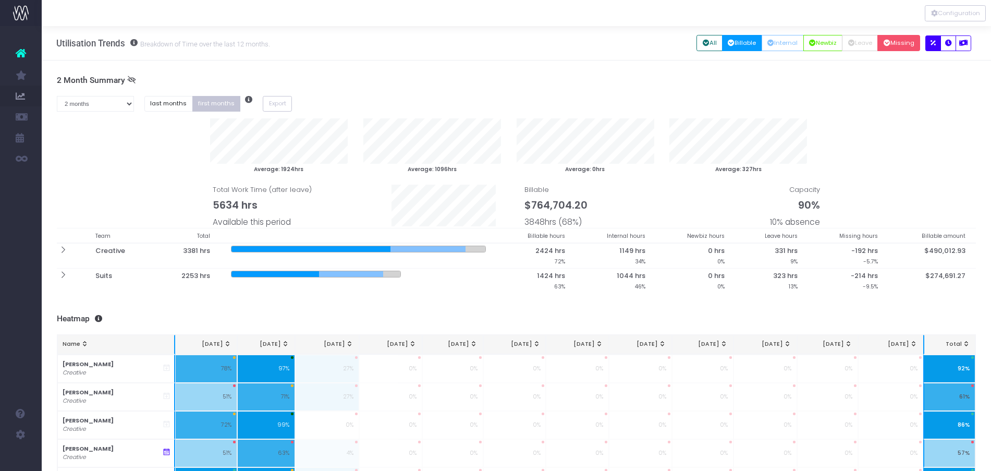
click at [905, 47] on button "Missing" at bounding box center [898, 43] width 43 height 16
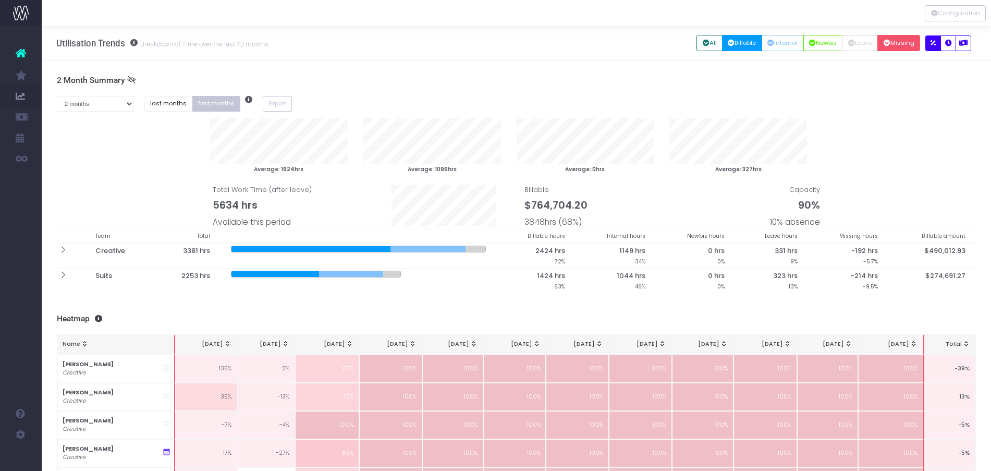
click at [744, 42] on button "Billable" at bounding box center [742, 43] width 40 height 16
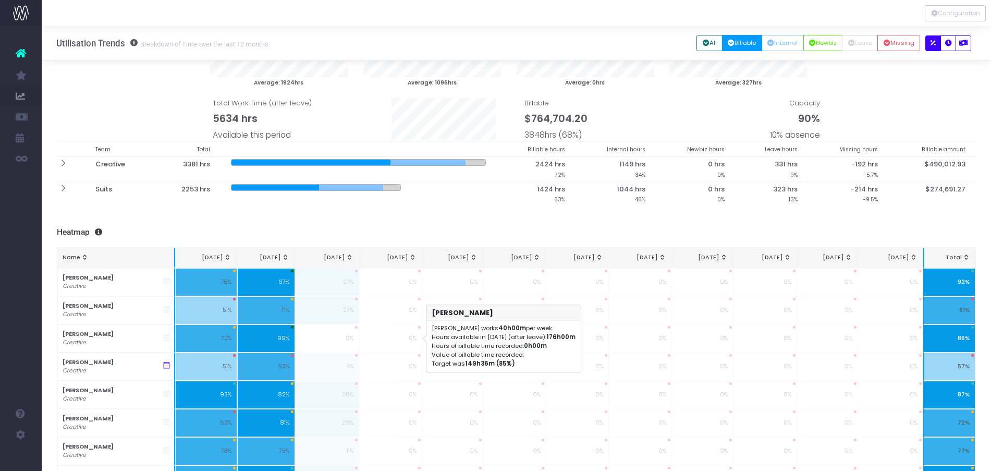
scroll to position [41, 0]
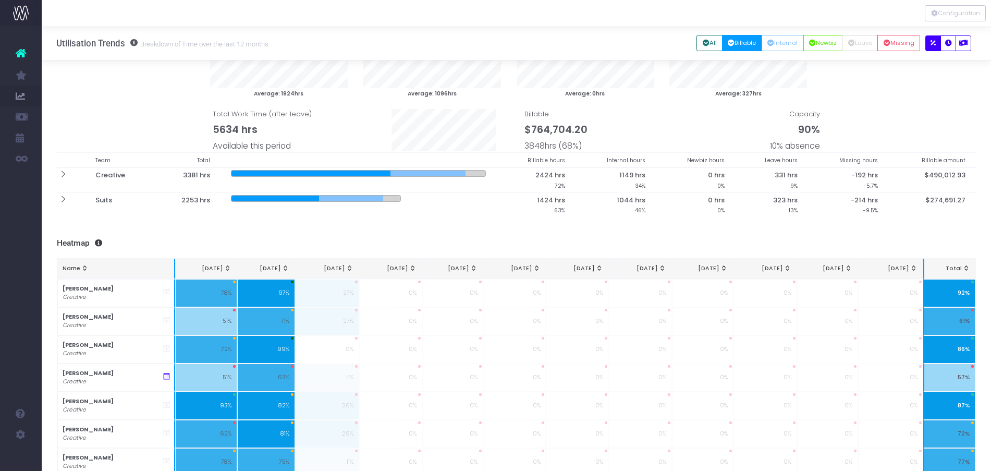
click at [136, 115] on div "Average: 1924hrs Average: 1096hrs Average: 0hrs Average: 327hrs Total Work Time…" at bounding box center [516, 97] width 935 height 109
click at [946, 43] on icon "button" at bounding box center [948, 43] width 7 height 0
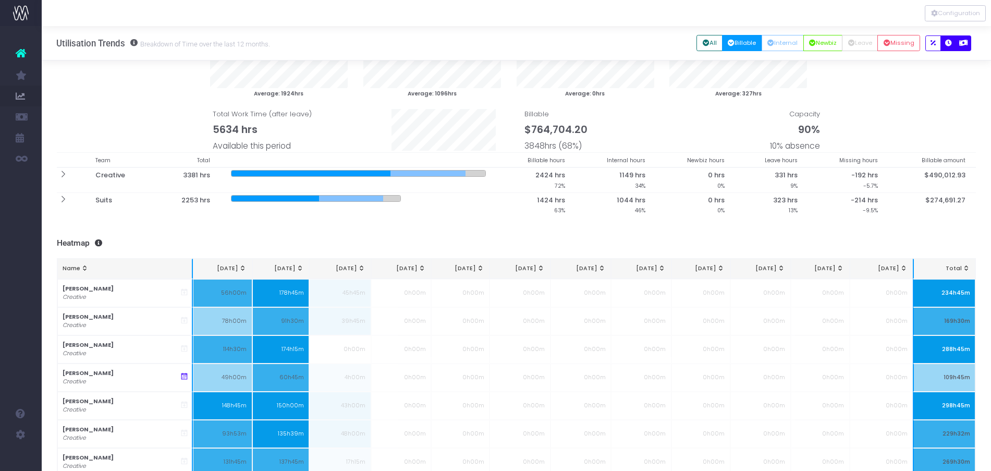
click at [968, 46] on button "button" at bounding box center [963, 43] width 16 height 16
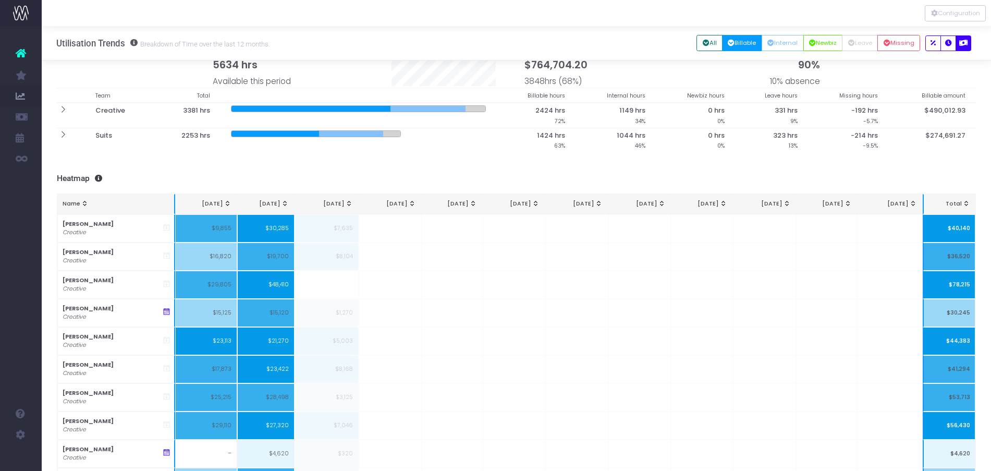
scroll to position [0, 0]
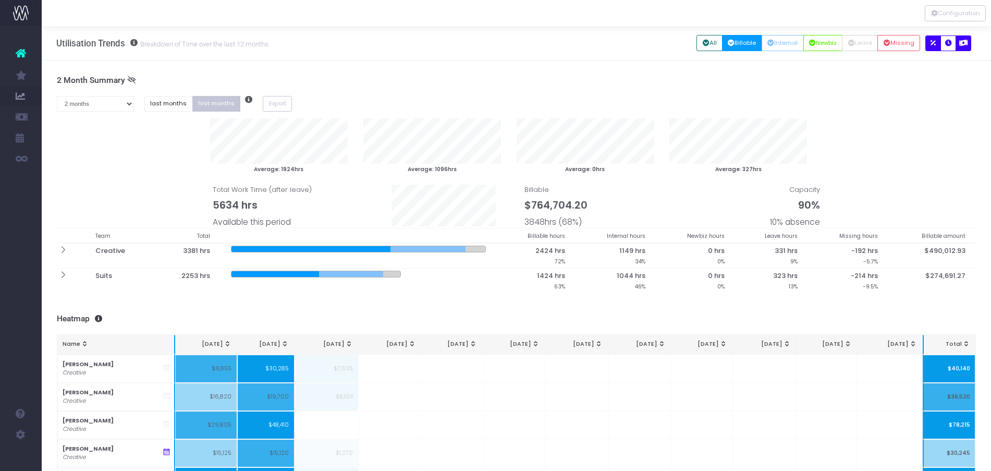
click at [930, 43] on icon "button" at bounding box center [932, 43] width 5 height 0
click at [275, 102] on button "Export" at bounding box center [277, 104] width 29 height 16
click at [124, 101] on select "1 month 2 months 3 months 4 months 5 months 6 months 7 months 8 months 9 months…" at bounding box center [95, 104] width 77 height 16
select select "three"
click at [57, 96] on select "1 month 2 months 3 months 4 months 5 months 6 months 7 months 8 months 9 months…" at bounding box center [95, 104] width 77 height 16
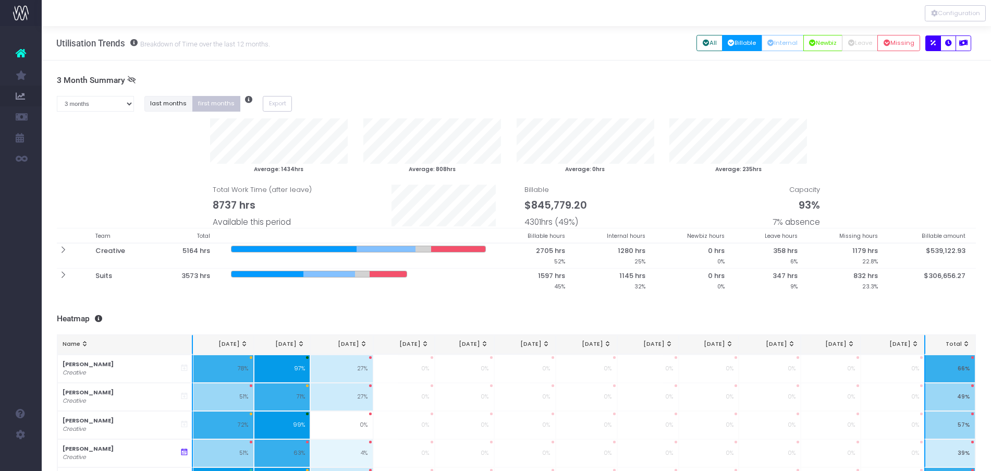
click at [163, 108] on button "last months" at bounding box center [168, 104] width 48 height 16
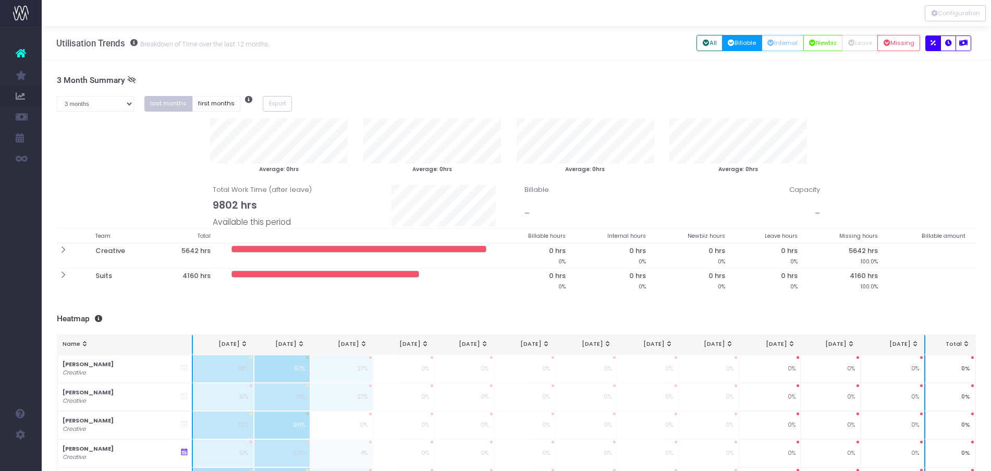
click at [741, 44] on button "Billable" at bounding box center [742, 43] width 40 height 16
click at [344, 350] on th "[DATE]" at bounding box center [341, 345] width 63 height 20
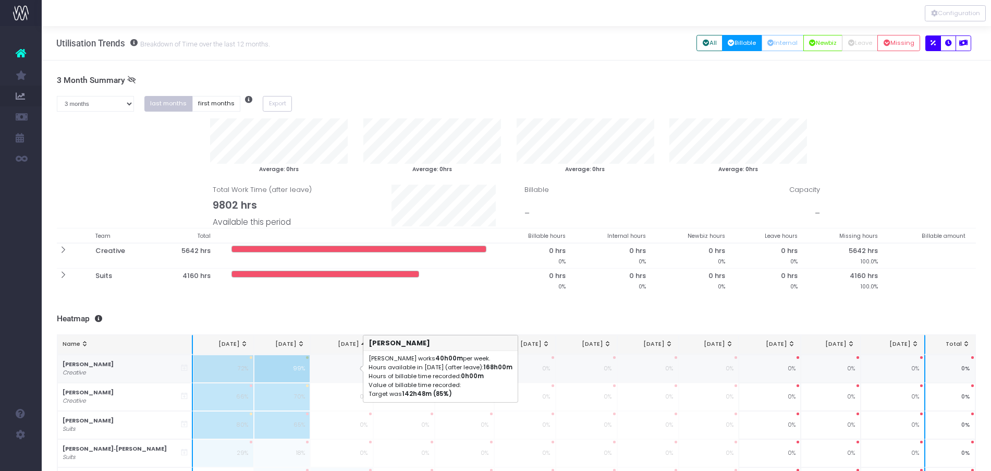
click at [340, 370] on td "0%" at bounding box center [341, 368] width 63 height 28
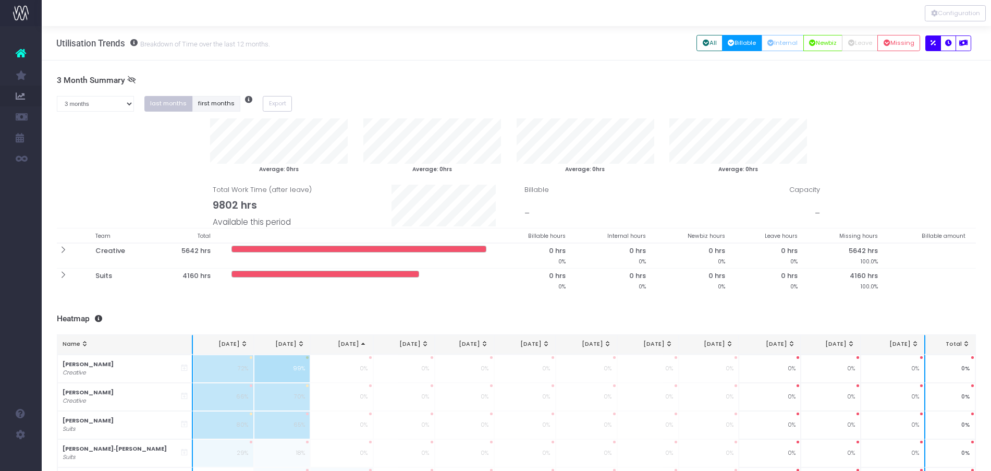
click at [202, 108] on button "first months" at bounding box center [216, 104] width 48 height 16
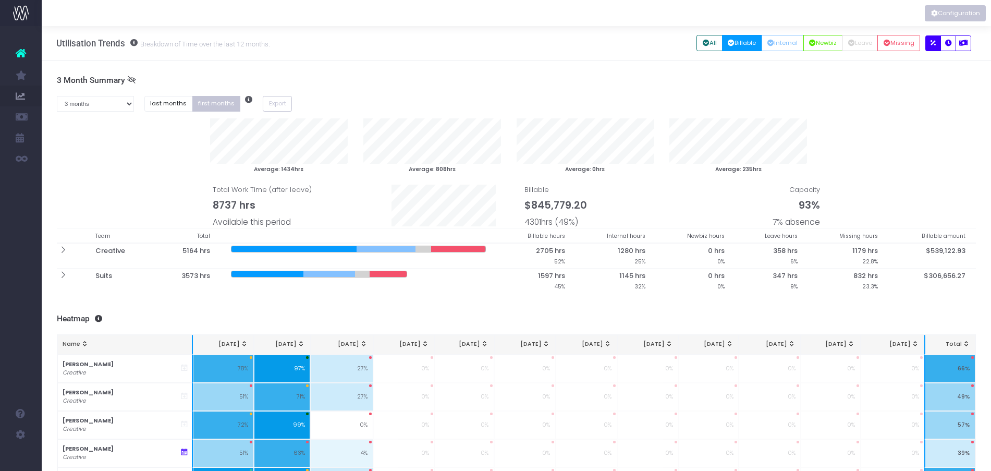
click at [935, 14] on icon "Vertical button group" at bounding box center [934, 14] width 7 height 0
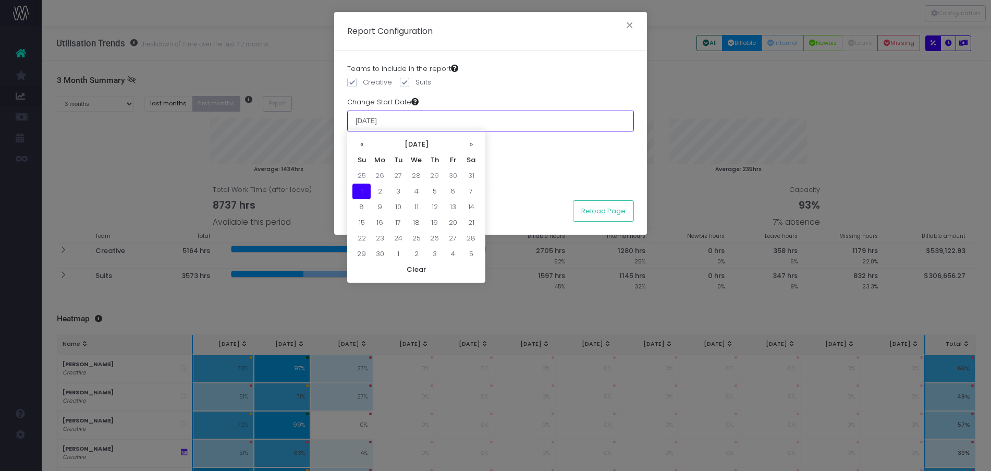
click at [468, 119] on input "[DATE]" at bounding box center [490, 120] width 287 height 21
click at [471, 149] on th "»" at bounding box center [471, 145] width 18 height 16
click at [449, 171] on td "1" at bounding box center [453, 176] width 18 height 16
type input "01 August 2025"
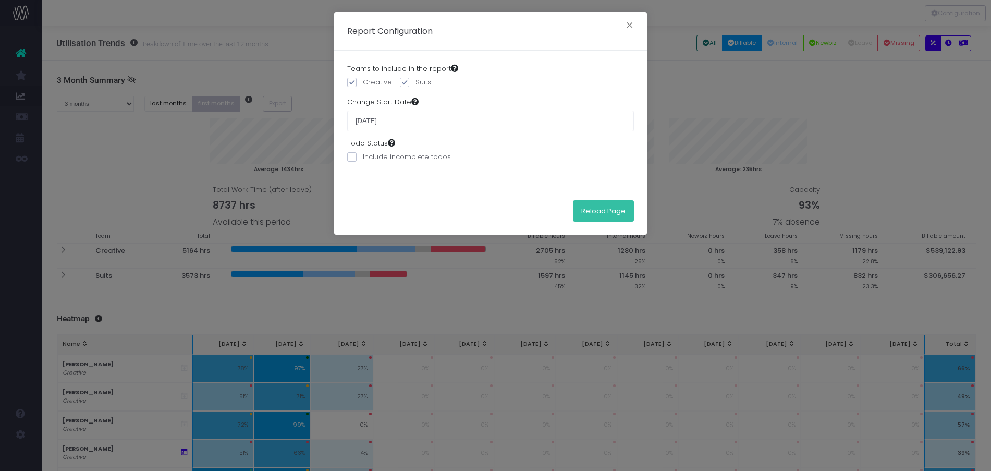
click at [613, 206] on button "Reload Page" at bounding box center [603, 210] width 61 height 21
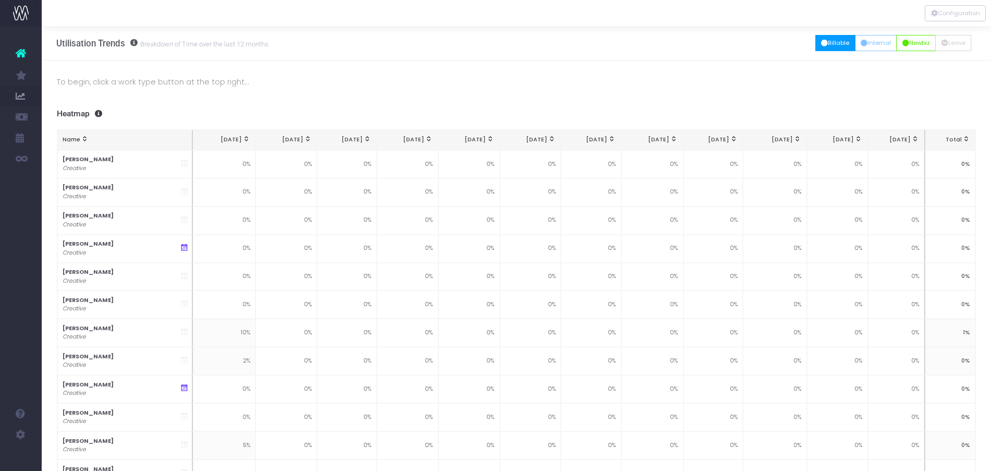
click at [831, 45] on button "Billable" at bounding box center [835, 43] width 40 height 16
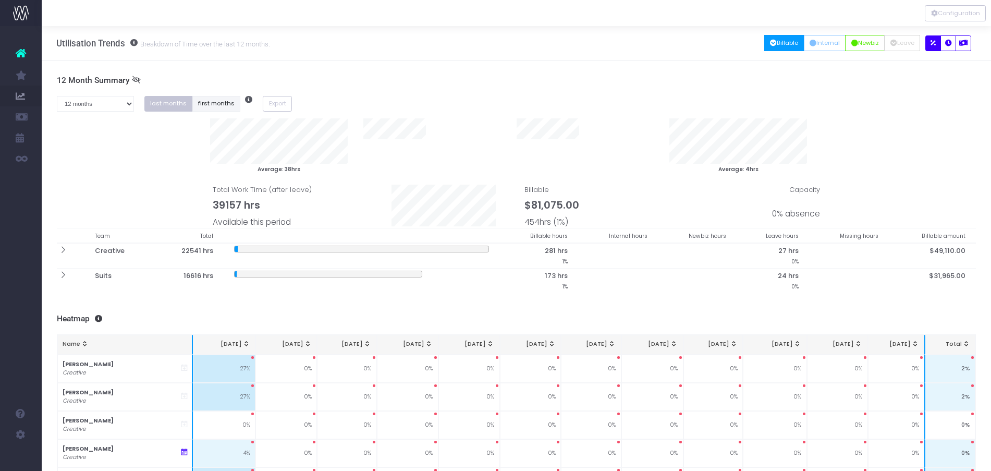
click at [205, 106] on button "first months" at bounding box center [216, 104] width 48 height 16
click at [132, 106] on select "1 month 2 months 3 months 4 months 5 months 6 months 7 months 8 months 9 months…" at bounding box center [95, 104] width 77 height 16
select select "one"
click at [57, 96] on select "1 month 2 months 3 months 4 months 5 months 6 months 7 months 8 months 9 months…" at bounding box center [95, 104] width 77 height 16
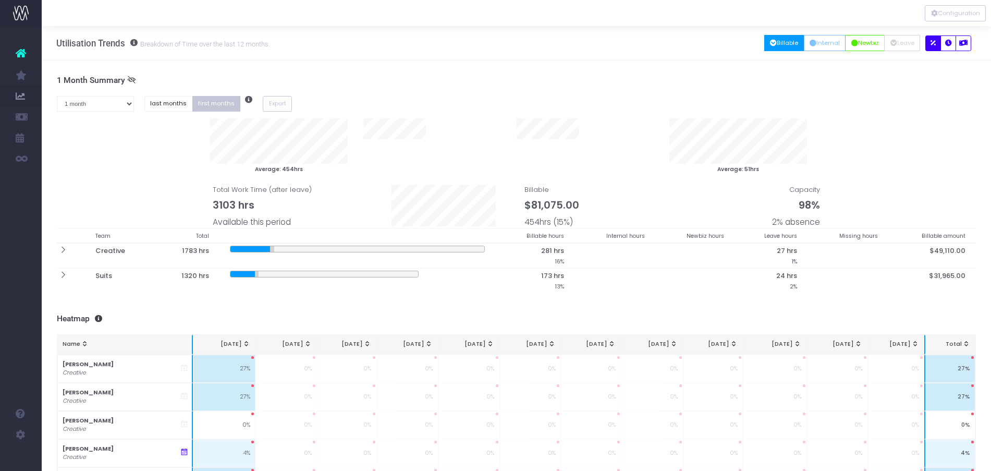
click at [213, 344] on div "[DATE]" at bounding box center [225, 344] width 52 height 8
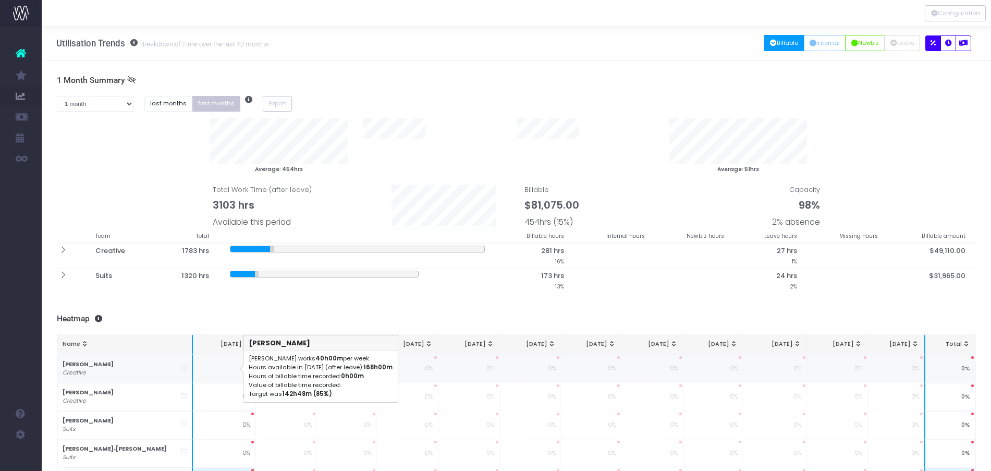
click at [213, 365] on td "0%" at bounding box center [224, 368] width 63 height 28
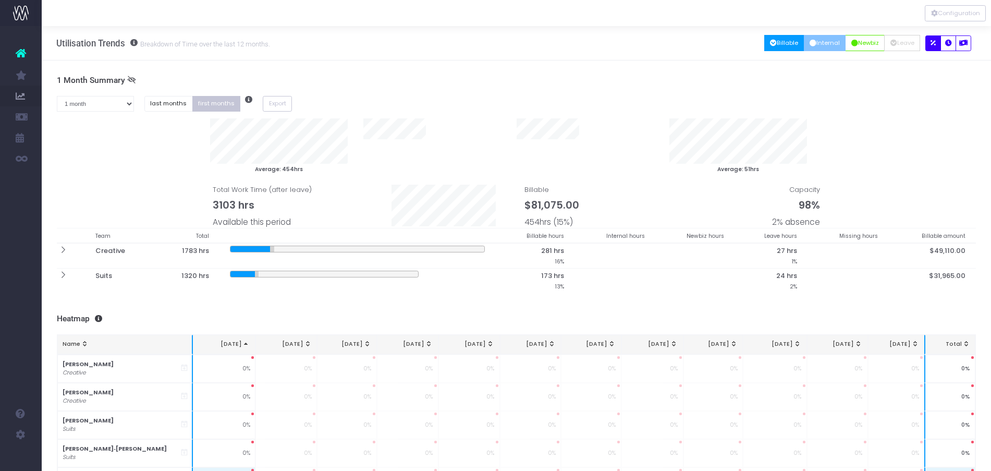
click at [826, 41] on button "Internal" at bounding box center [825, 43] width 42 height 16
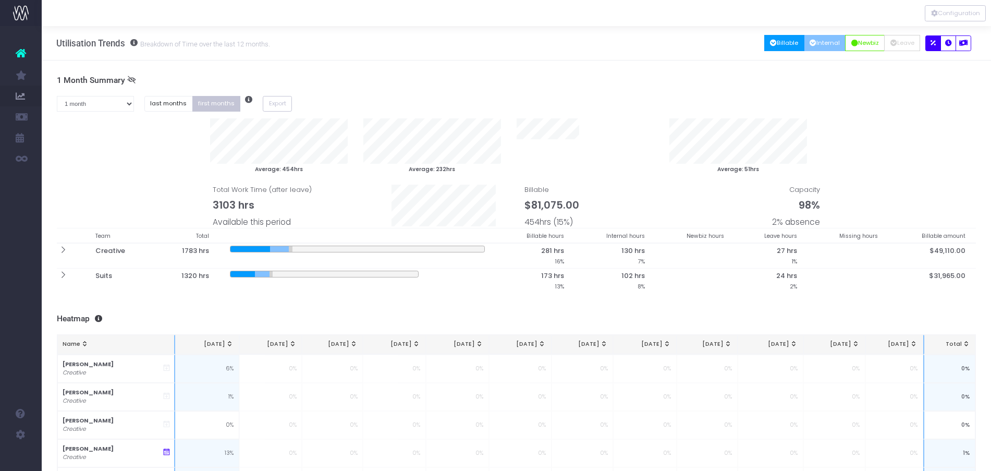
click at [783, 38] on button "Billable" at bounding box center [784, 43] width 40 height 16
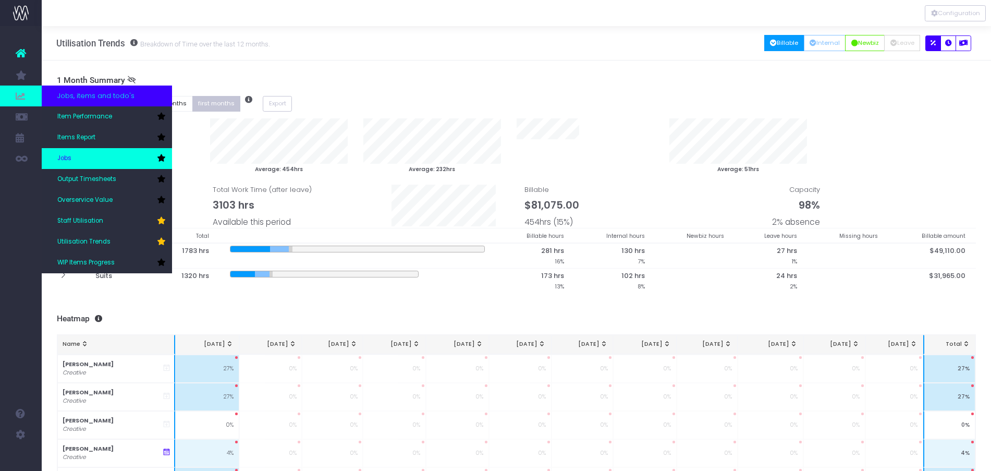
click at [76, 148] on link "Jobs" at bounding box center [107, 158] width 130 height 21
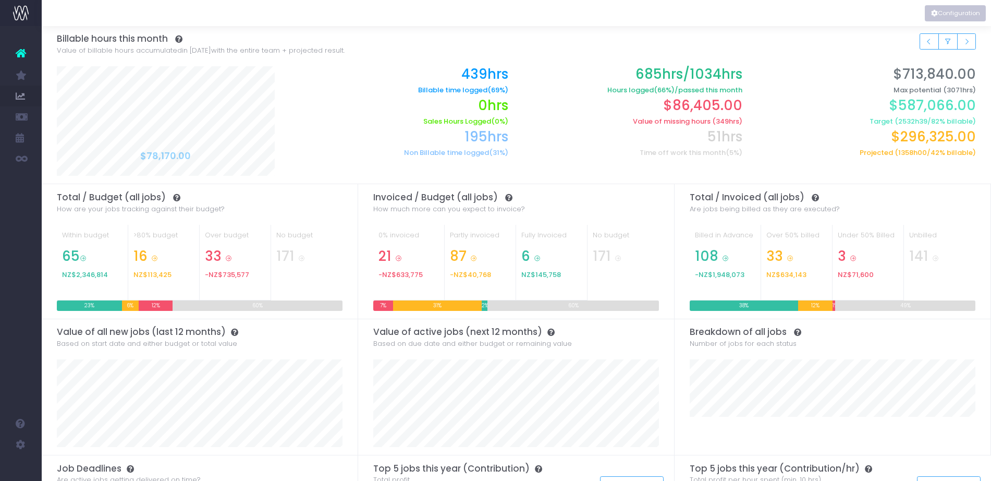
click at [952, 13] on button "Configuration" at bounding box center [955, 13] width 61 height 16
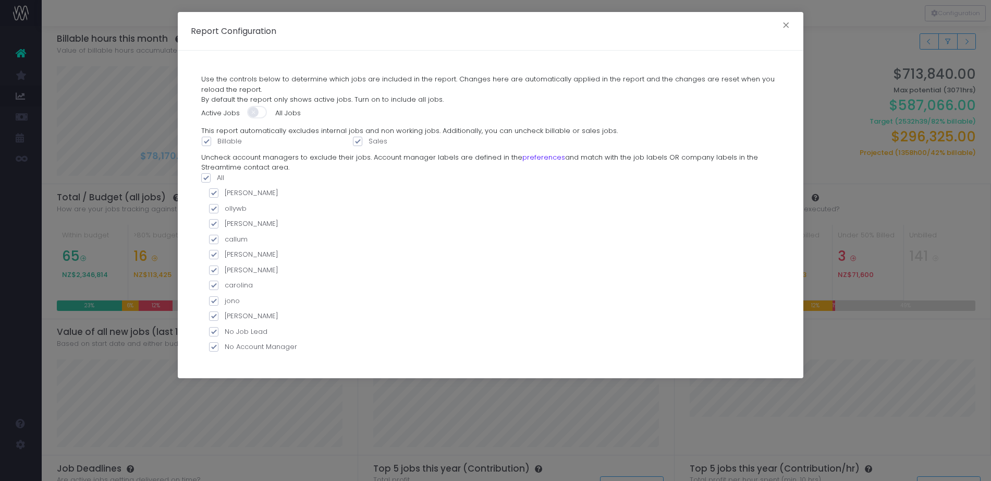
click at [843, 157] on div "Report Configuration × Use the controls below to determine which jobs are inclu…" at bounding box center [495, 240] width 991 height 481
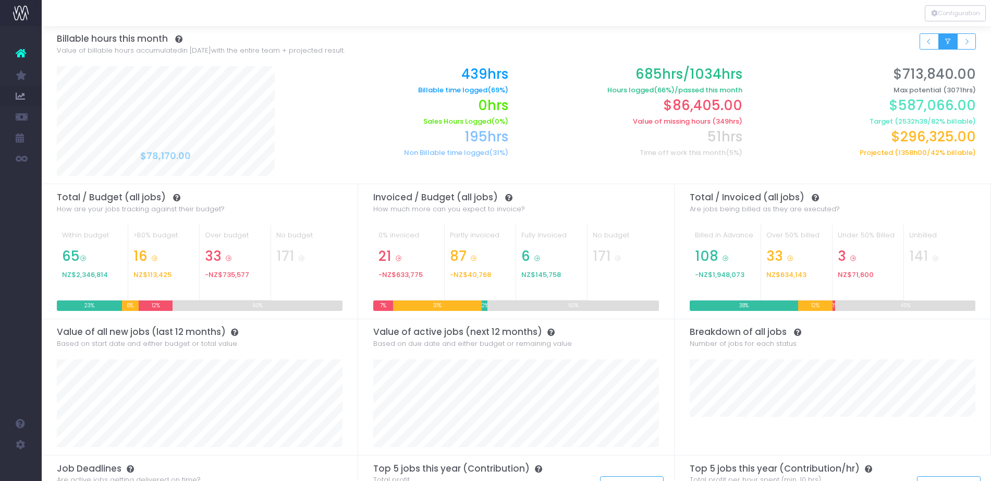
click at [948, 42] on icon "Small button group" at bounding box center [947, 42] width 7 height 0
click at [835, 38] on h3 "Billable hours this month" at bounding box center [516, 38] width 919 height 10
click at [950, 42] on icon "Small button group" at bounding box center [947, 42] width 7 height 0
click at [833, 55] on div "Filter by team: Clear Suits Creative Billable hours this month Value of billabl…" at bounding box center [516, 44] width 919 height 37
click at [934, 45] on button "Small button group" at bounding box center [928, 41] width 19 height 16
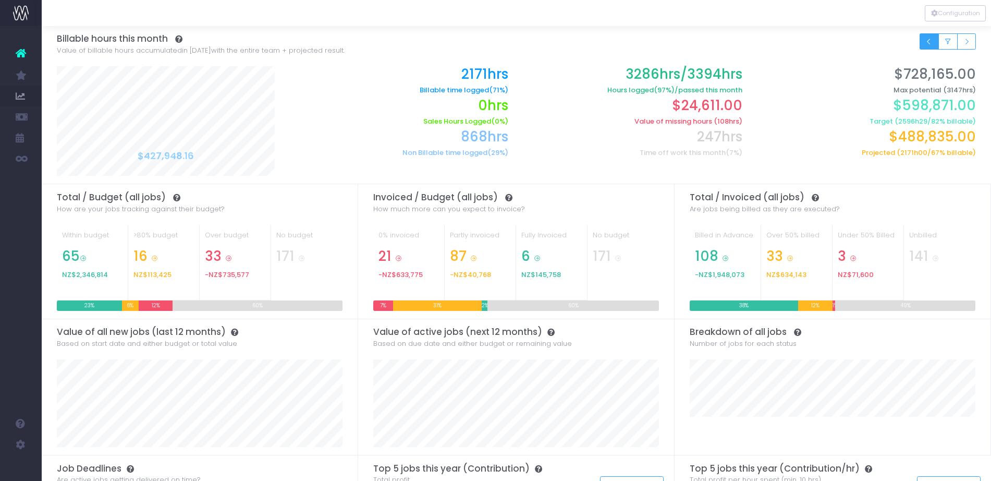
click at [926, 46] on button "Small button group" at bounding box center [928, 41] width 19 height 16
click at [969, 42] on icon "Small button group" at bounding box center [966, 42] width 7 height 0
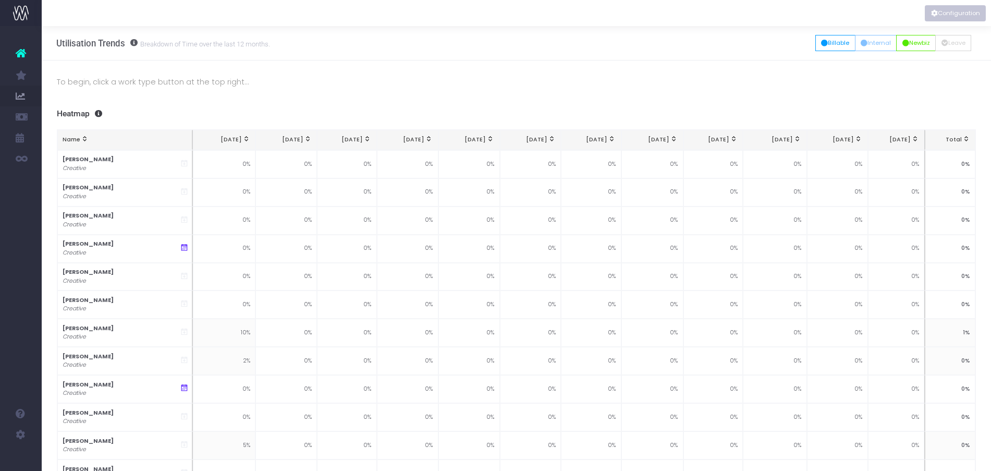
click at [945, 12] on button "Configuration" at bounding box center [955, 13] width 61 height 16
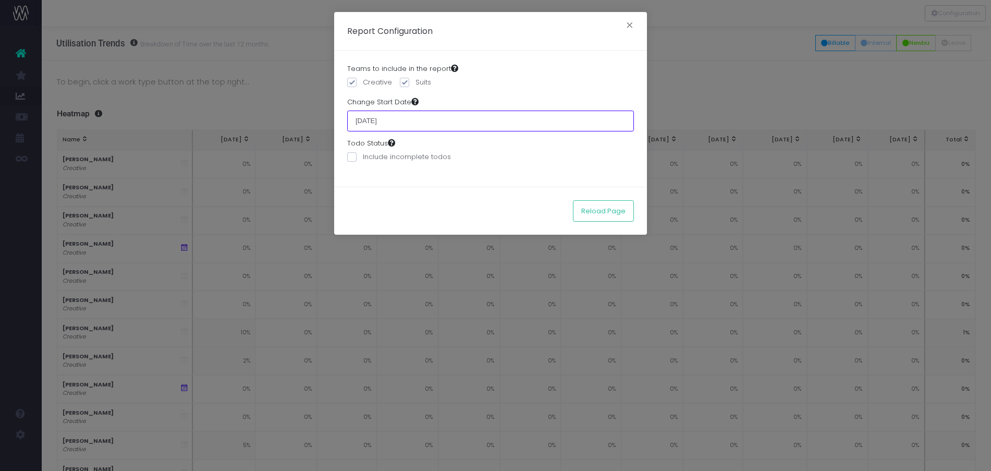
click at [443, 124] on input "[DATE]" at bounding box center [490, 120] width 287 height 21
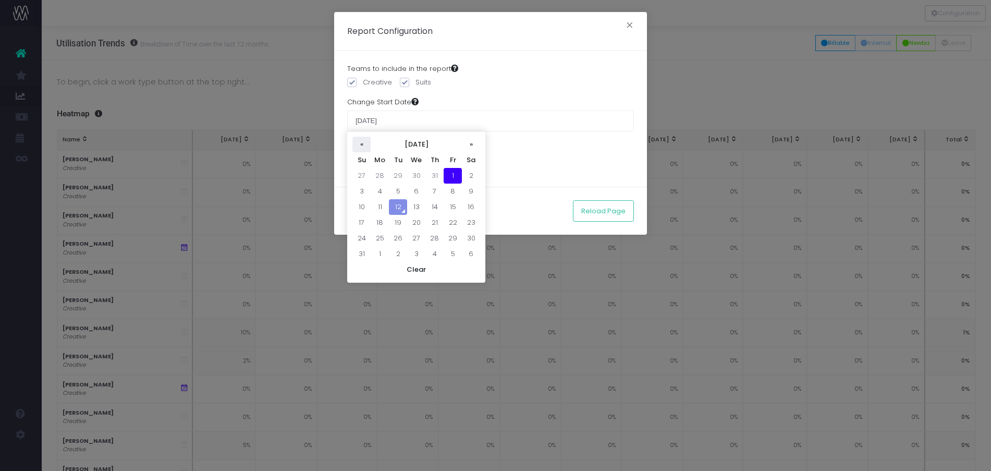
click at [362, 149] on th "«" at bounding box center [361, 145] width 18 height 16
click at [366, 190] on td "1" at bounding box center [361, 191] width 18 height 16
type input "[DATE]"
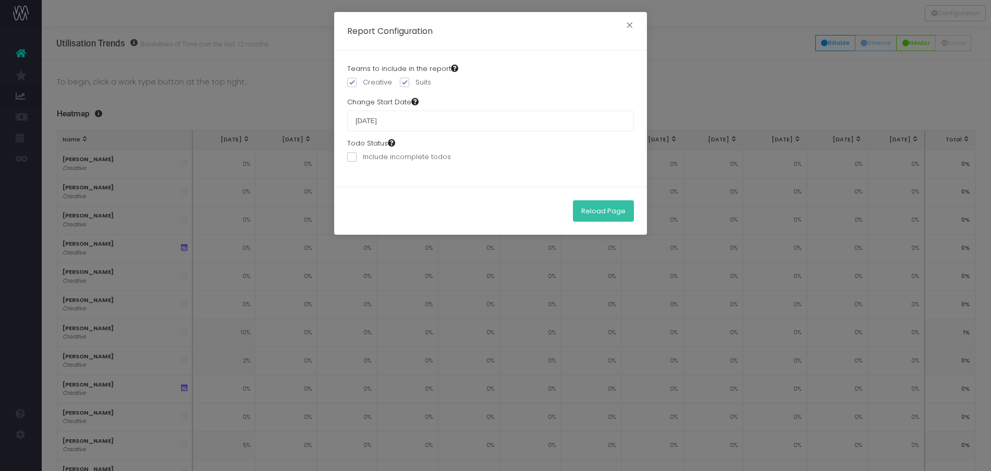
click at [604, 211] on button "Reload Page" at bounding box center [603, 210] width 61 height 21
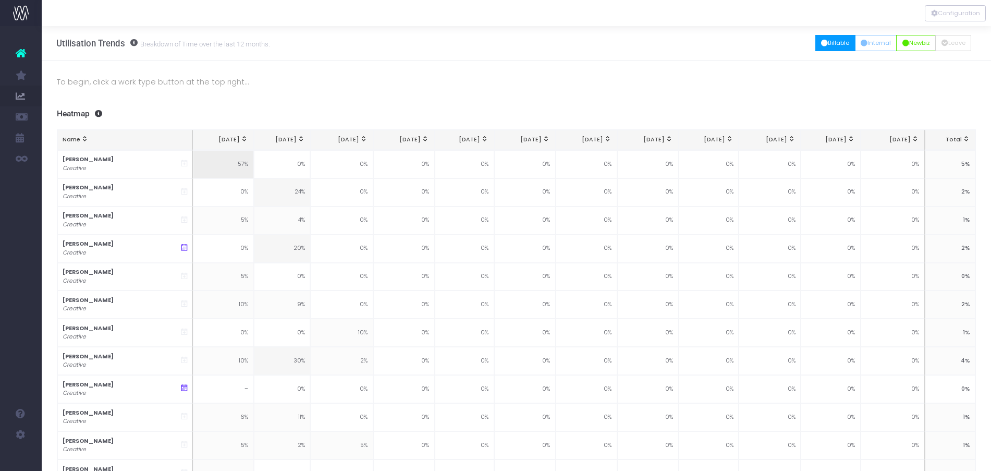
click at [831, 44] on button "Billable" at bounding box center [835, 43] width 40 height 16
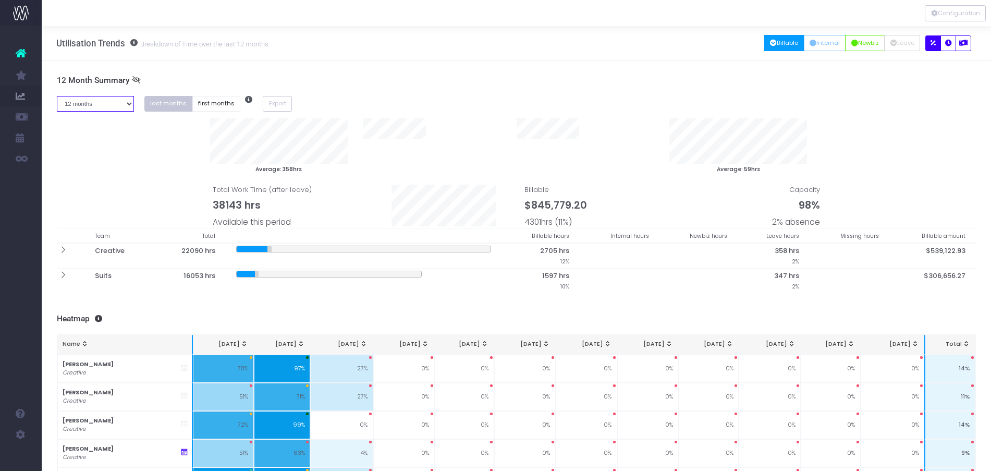
click at [115, 106] on select "1 month 2 months 3 months 4 months 5 months 6 months 7 months 8 months 9 months…" at bounding box center [95, 104] width 77 height 16
select select "two"
click at [57, 96] on select "1 month 2 months 3 months 4 months 5 months 6 months 7 months 8 months 9 months…" at bounding box center [95, 104] width 77 height 16
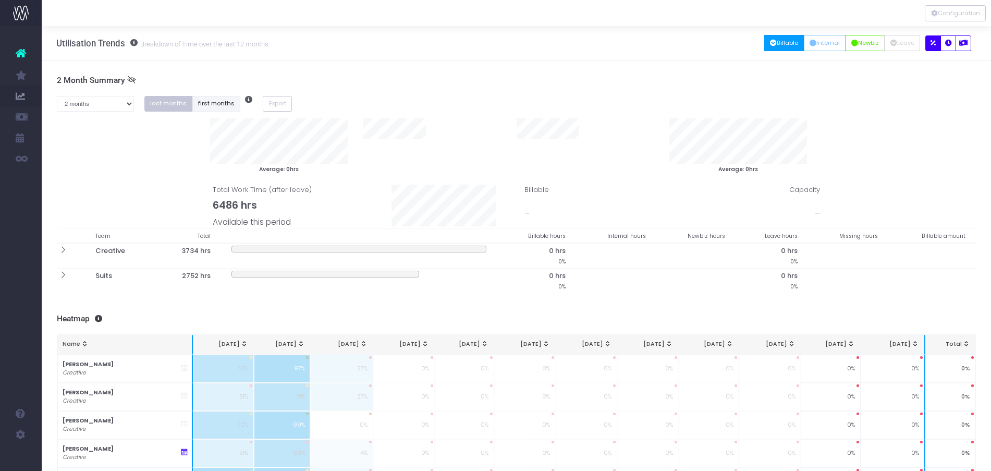
click at [205, 110] on button "first months" at bounding box center [216, 104] width 48 height 16
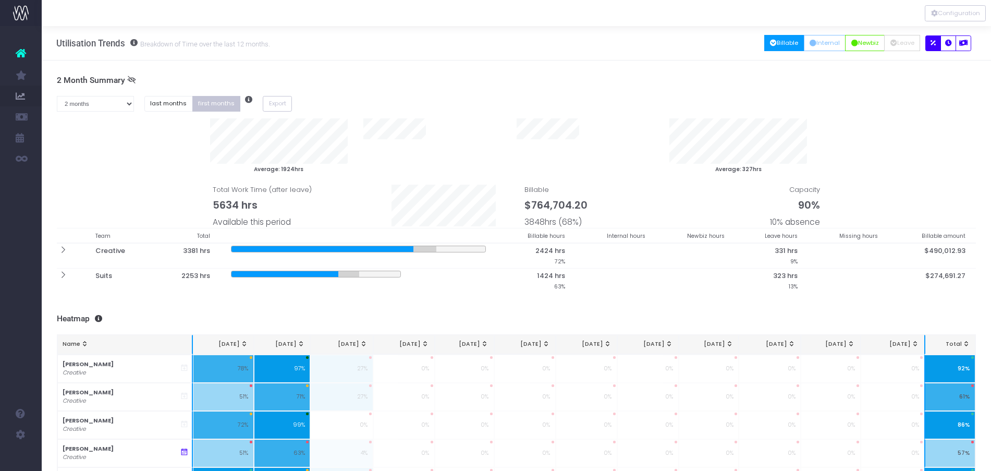
click at [804, 54] on div "All Billable Internal Newbiz Leave Missing" at bounding box center [871, 43] width 212 height 34
click at [825, 45] on button "Internal" at bounding box center [825, 43] width 42 height 16
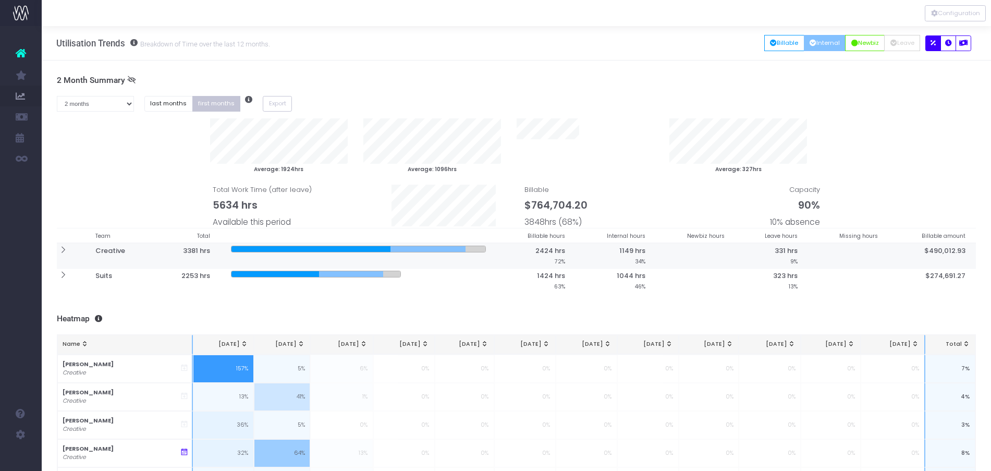
click at [63, 254] on icon at bounding box center [62, 249] width 9 height 9
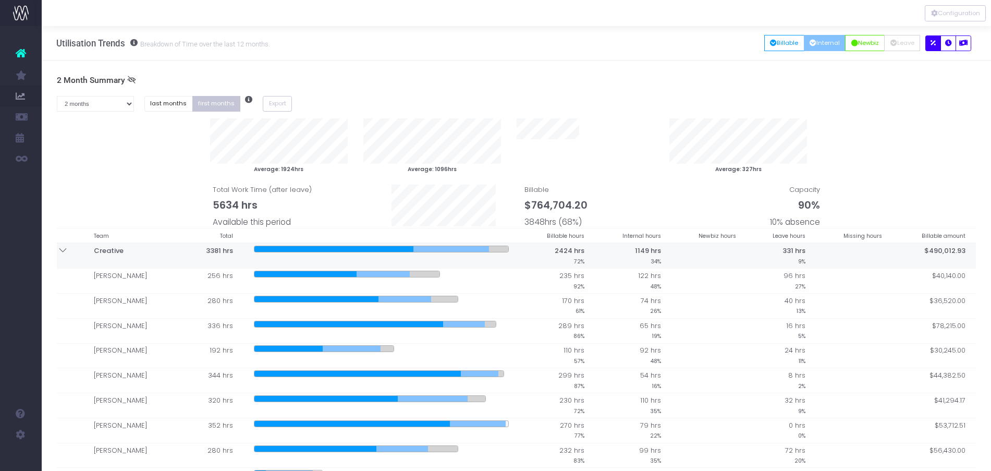
click at [63, 254] on icon at bounding box center [62, 249] width 9 height 9
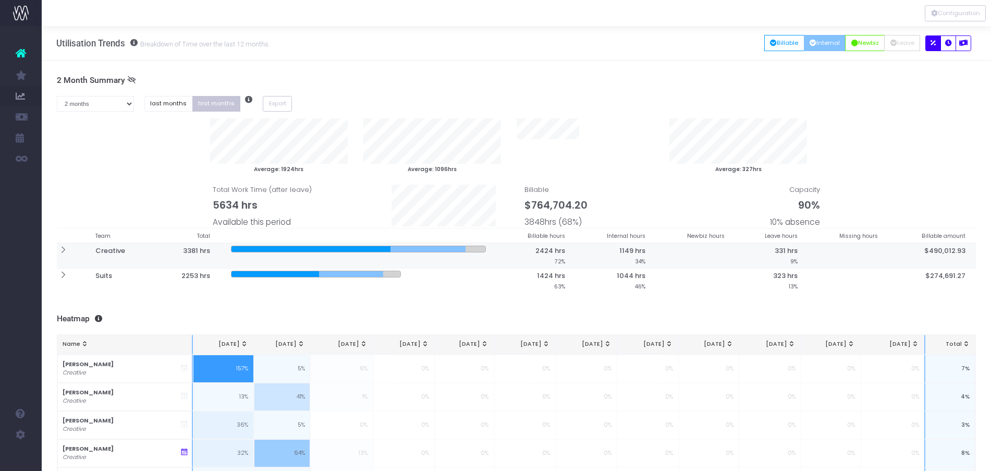
click at [60, 254] on icon at bounding box center [62, 249] width 9 height 9
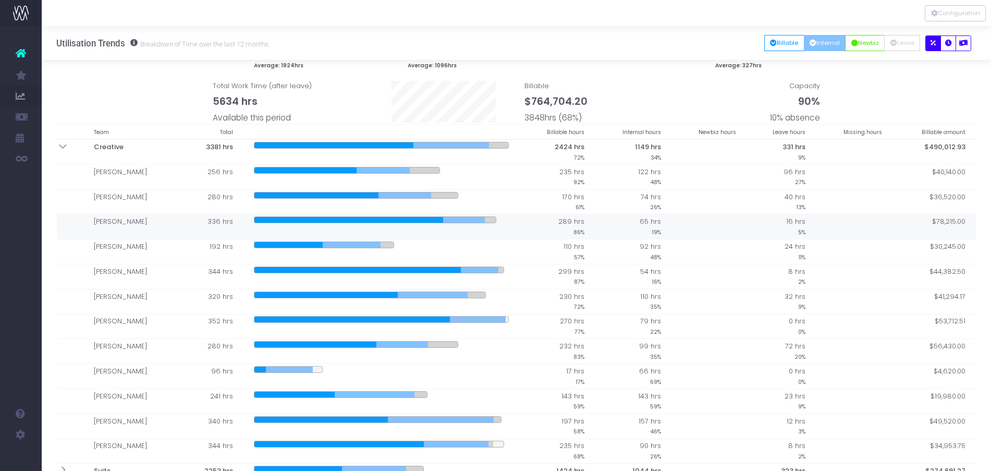
scroll to position [70, 0]
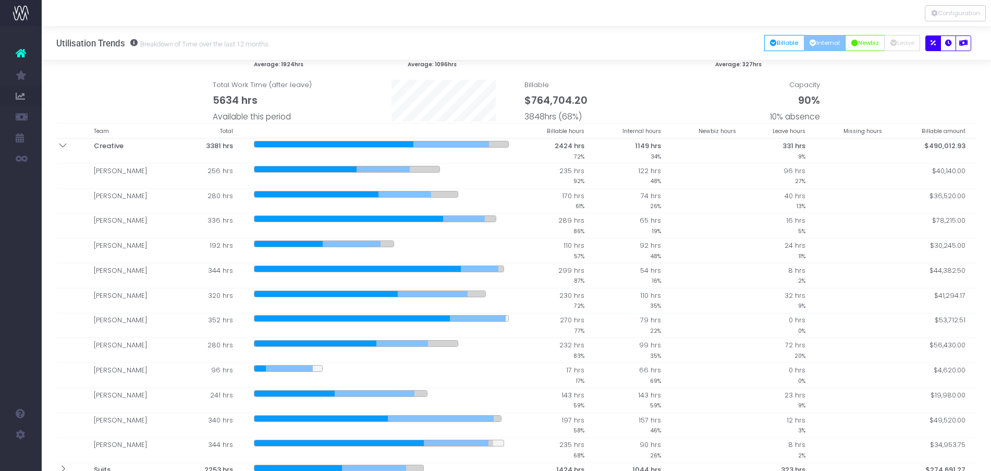
click at [956, 71] on div "Average: 1924hrs Average: 1096hrs Average: 327hrs Total Work Time (after leave)…" at bounding box center [516, 68] width 935 height 109
click at [65, 149] on icon at bounding box center [62, 145] width 9 height 9
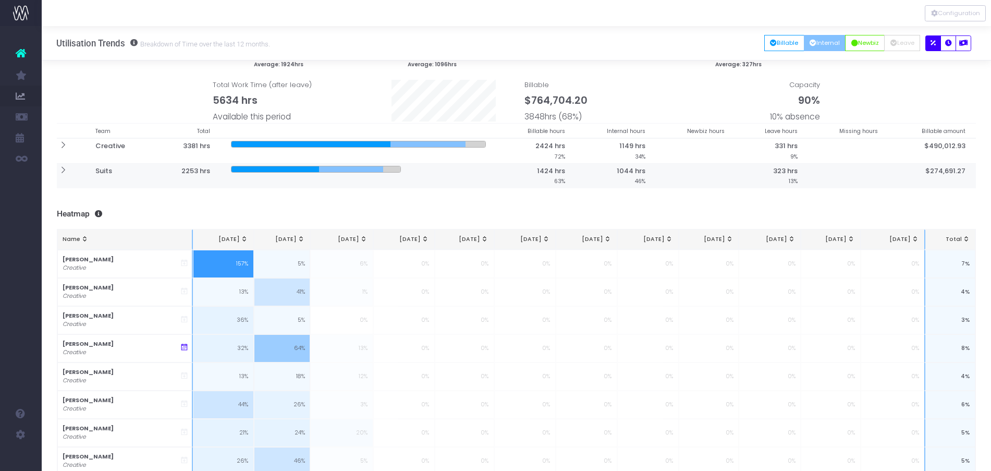
click at [63, 177] on th at bounding box center [71, 175] width 28 height 24
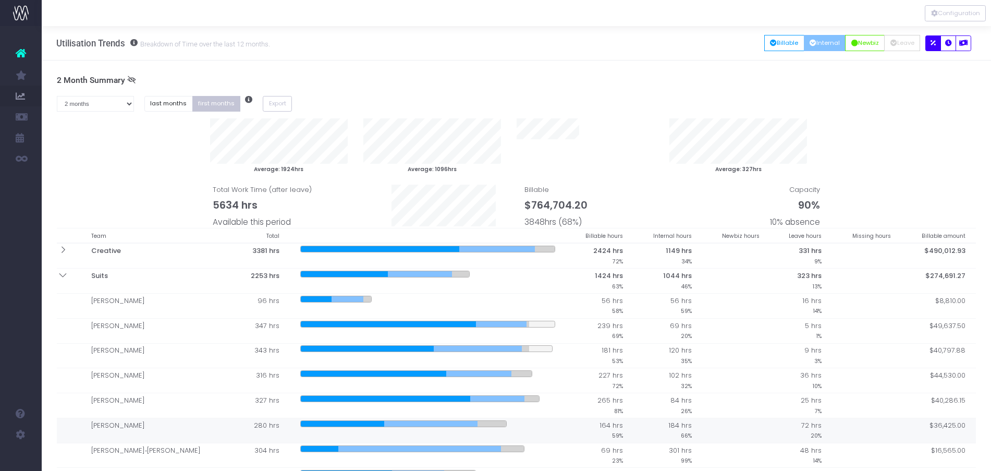
scroll to position [1, 0]
click at [777, 39] on button "Billable" at bounding box center [784, 42] width 40 height 16
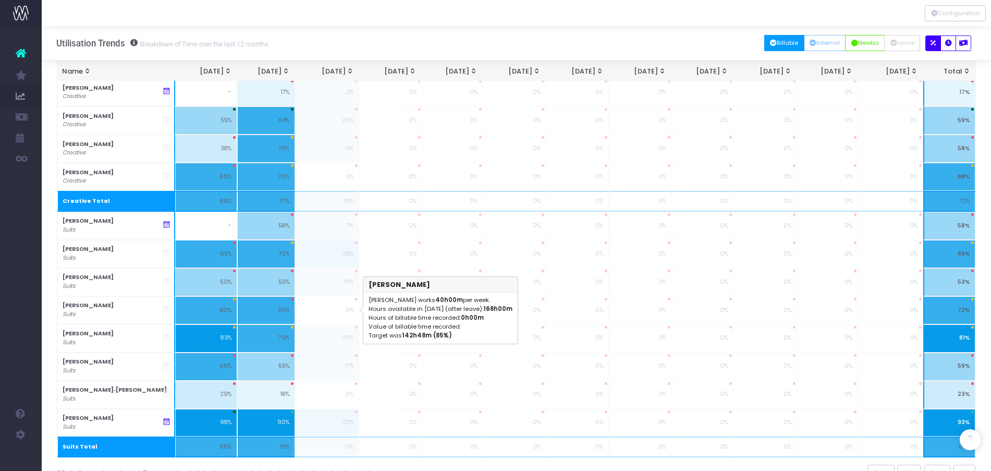
scroll to position [673, 0]
